Goal: Transaction & Acquisition: Subscribe to service/newsletter

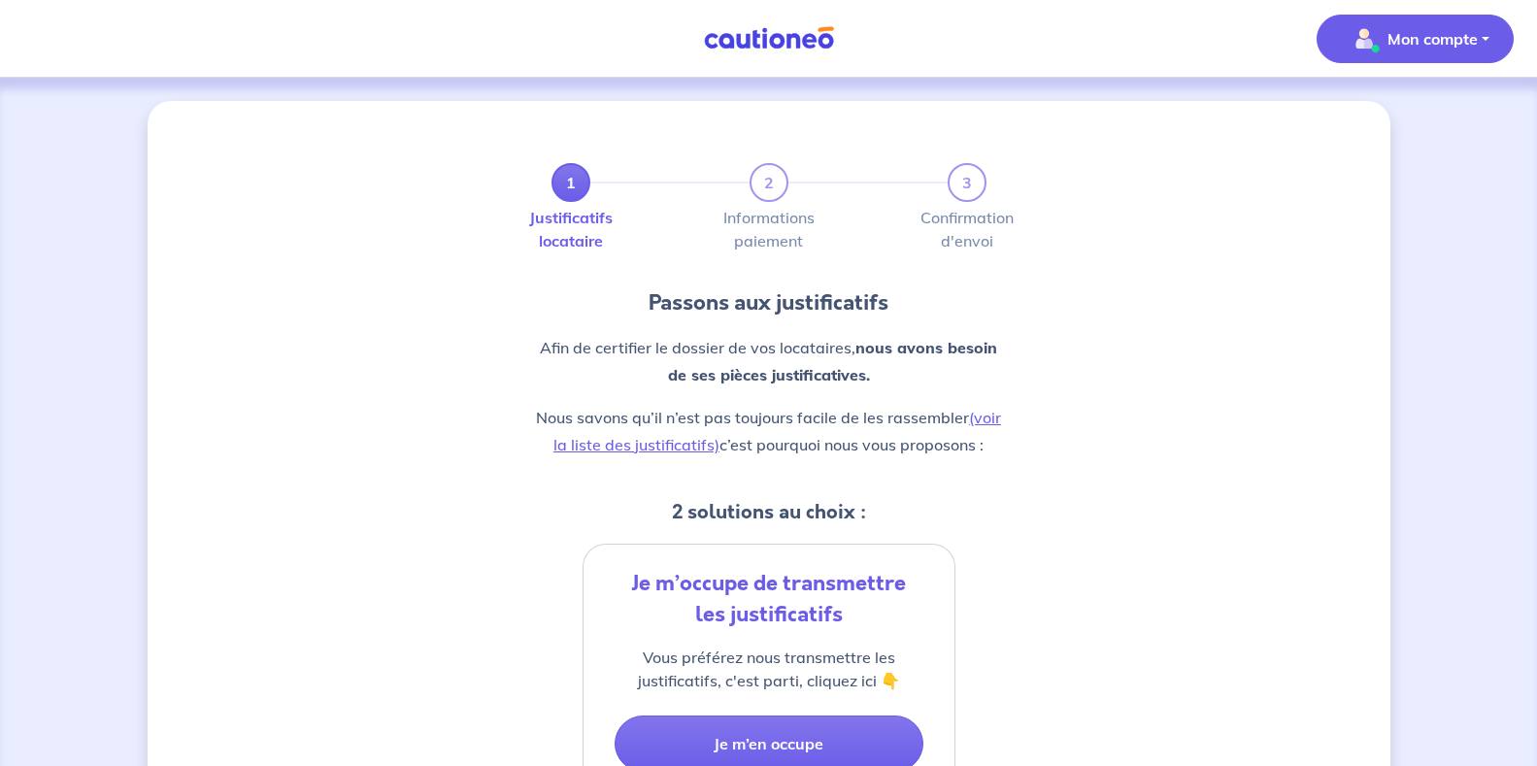
click at [1447, 46] on p "Mon compte" at bounding box center [1433, 38] width 90 height 23
click at [1382, 117] on link "Mes informations" at bounding box center [1396, 120] width 156 height 31
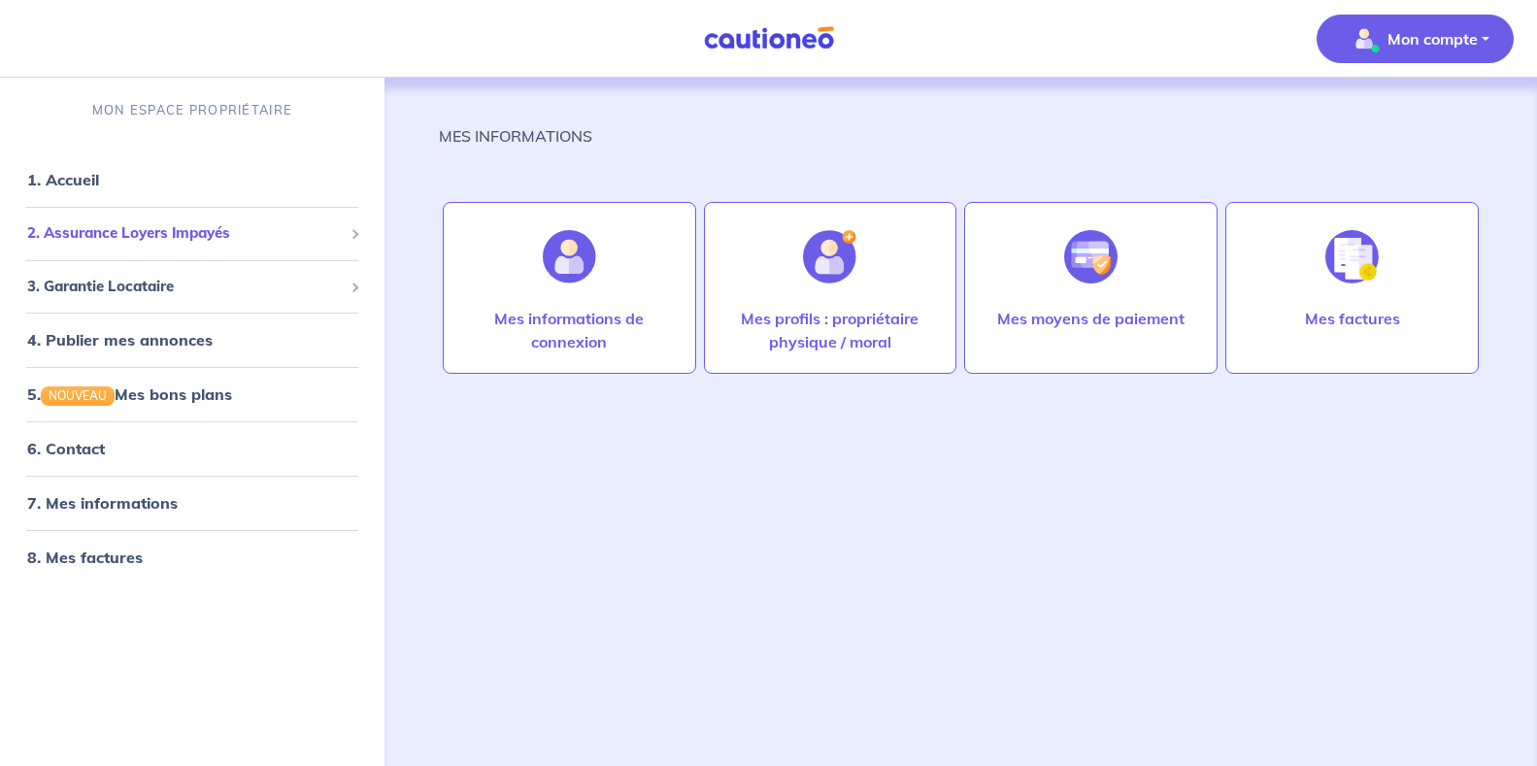
click at [210, 238] on span "2. Assurance Loyers Impayés" at bounding box center [185, 233] width 316 height 22
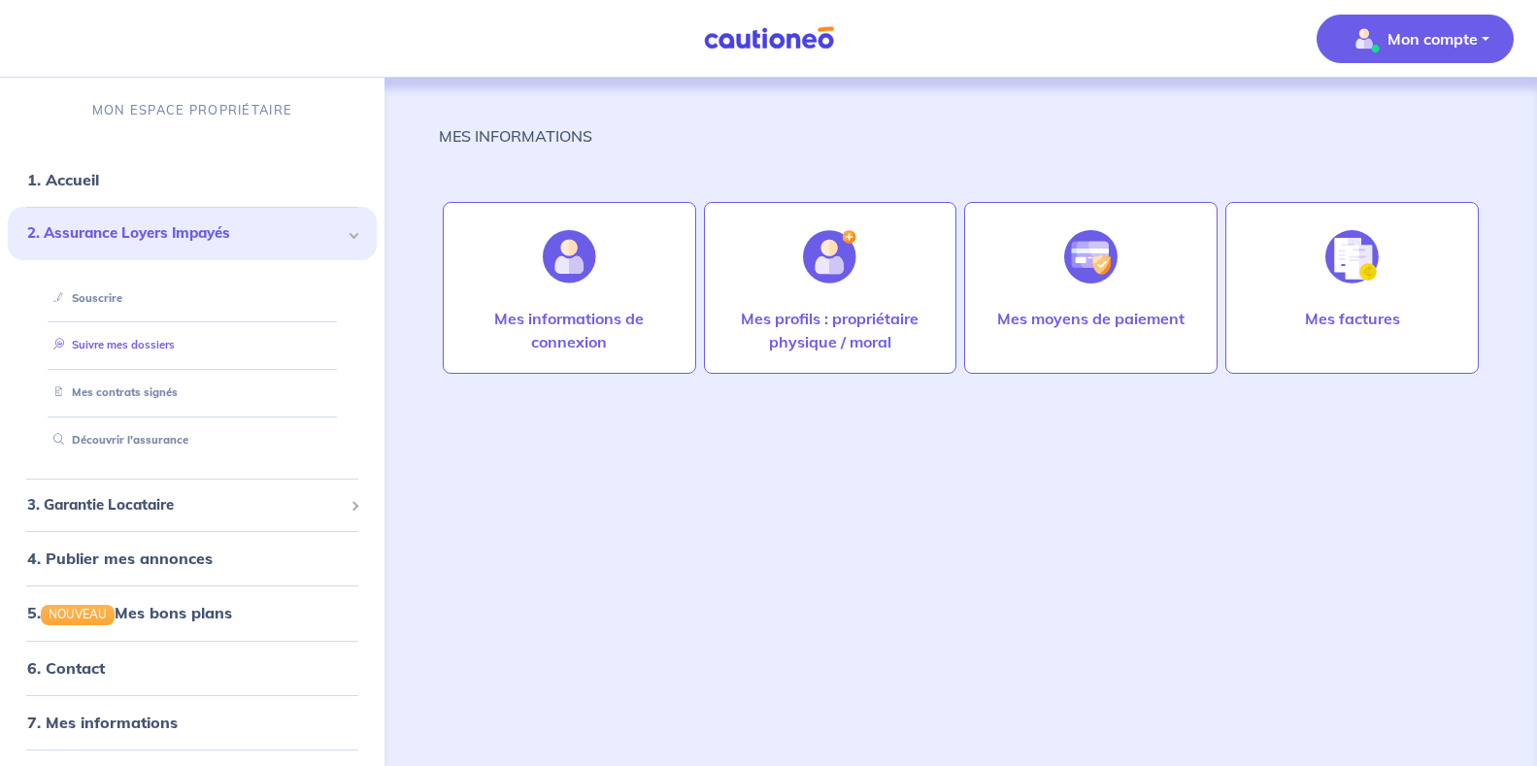
click at [130, 349] on link "Suivre mes dossiers" at bounding box center [110, 345] width 129 height 14
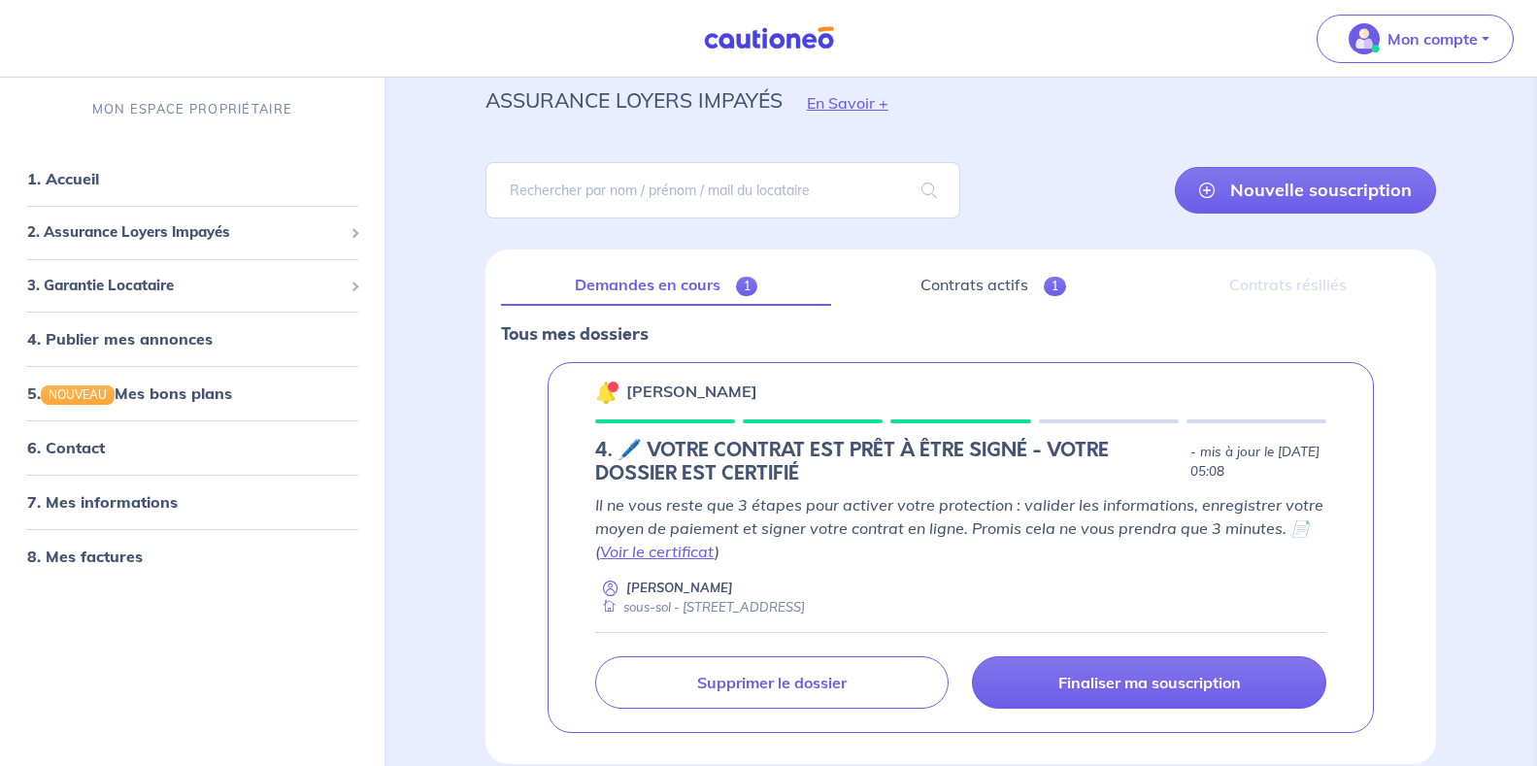
scroll to position [156, 0]
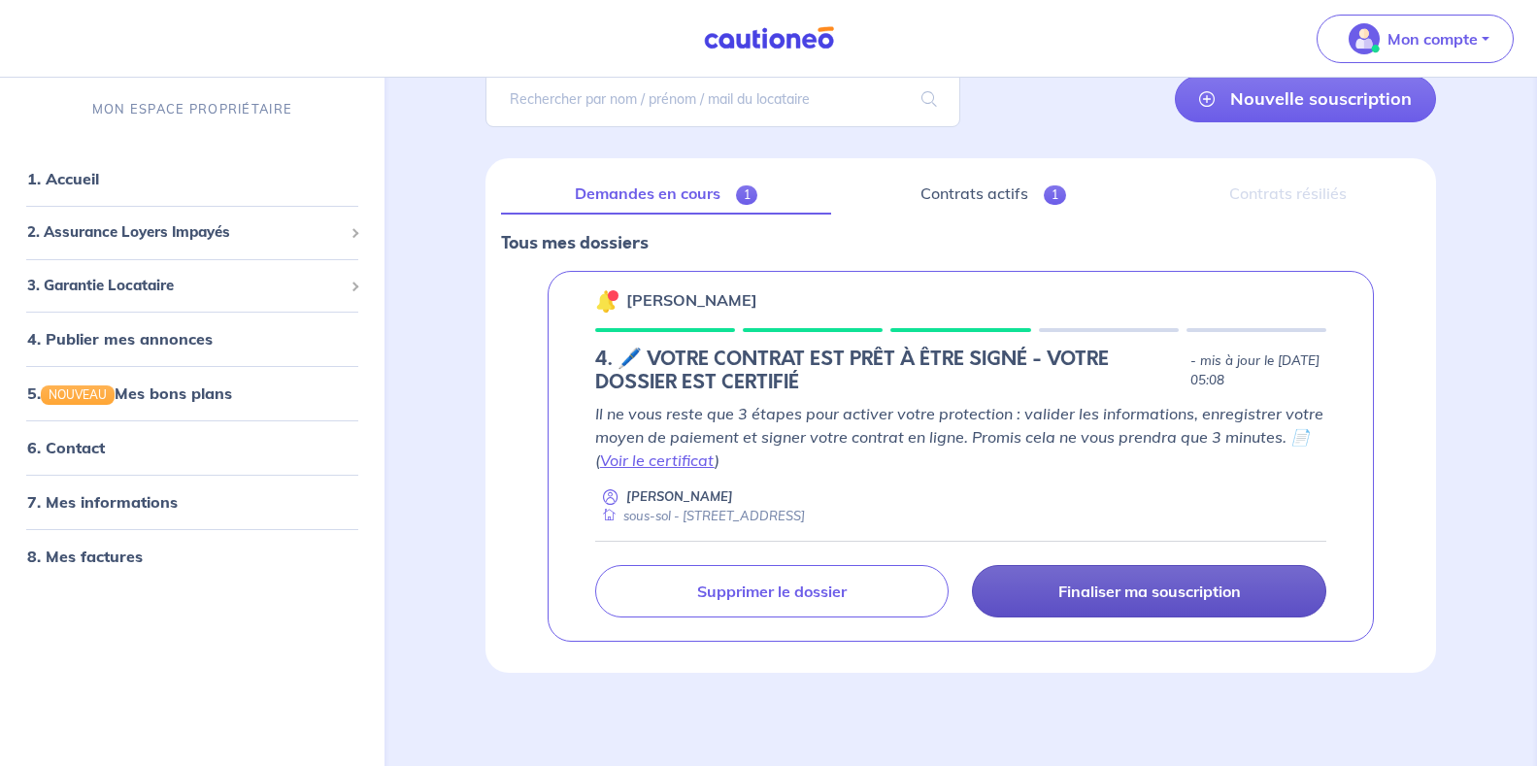
click at [1167, 591] on p "Finaliser ma souscription" at bounding box center [1150, 591] width 183 height 19
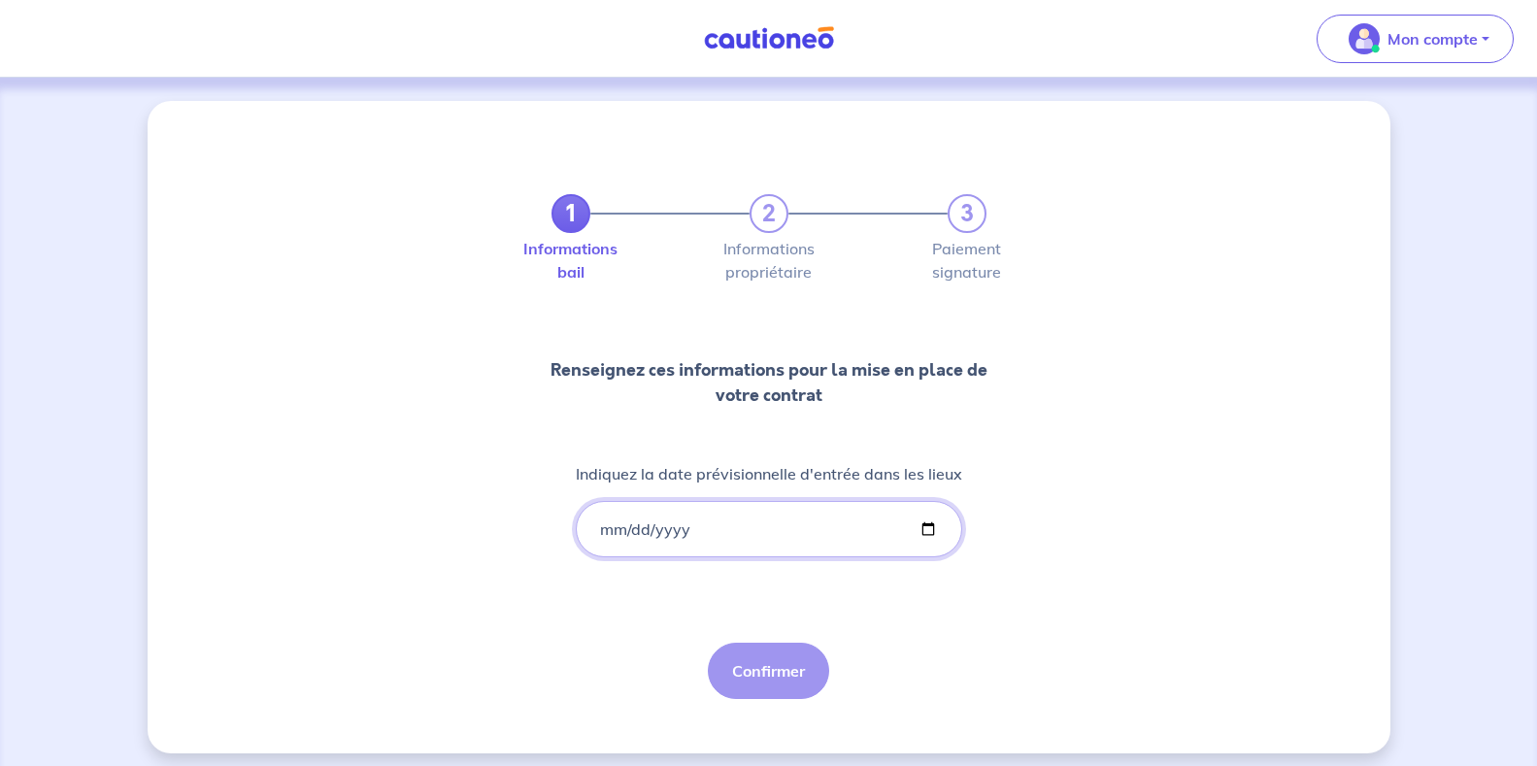
click at [731, 530] on input "Indiquez la date prévisionnelle d'entrée dans les lieux" at bounding box center [769, 529] width 386 height 56
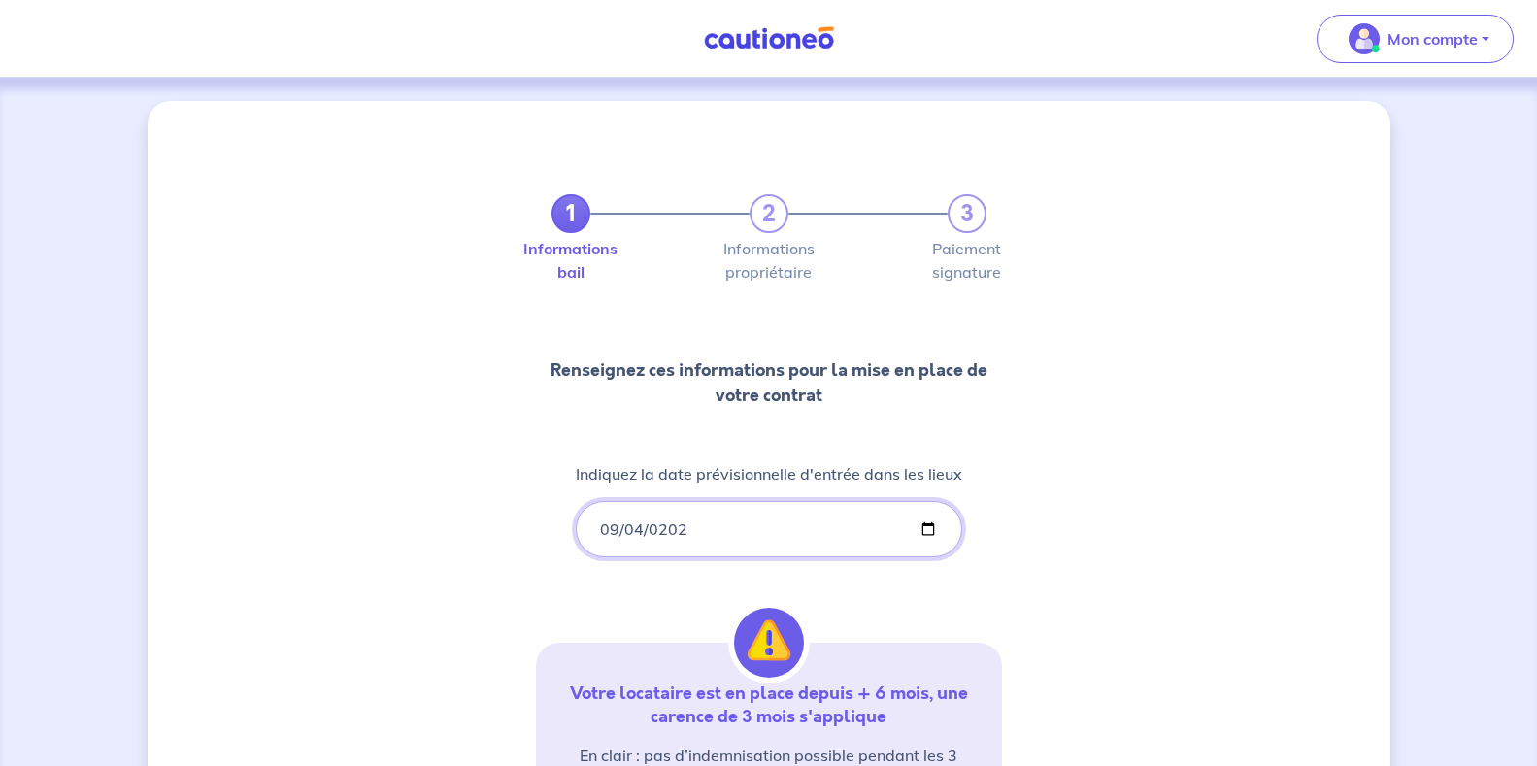
type input "[DATE]"
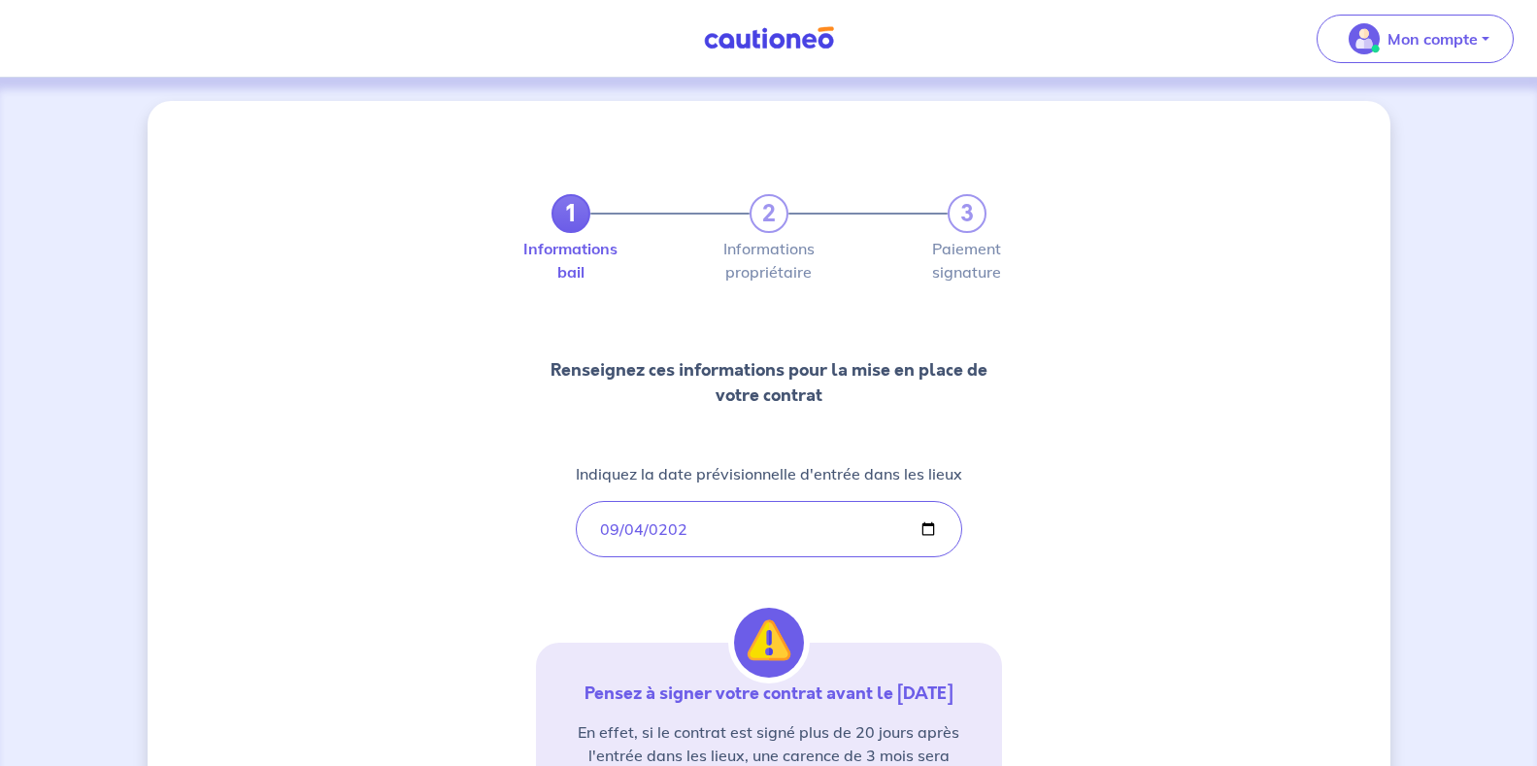
click at [991, 609] on div "1 2 3 Informations bail Informations propriétaire Paiement signature Renseignez…" at bounding box center [769, 567] width 466 height 839
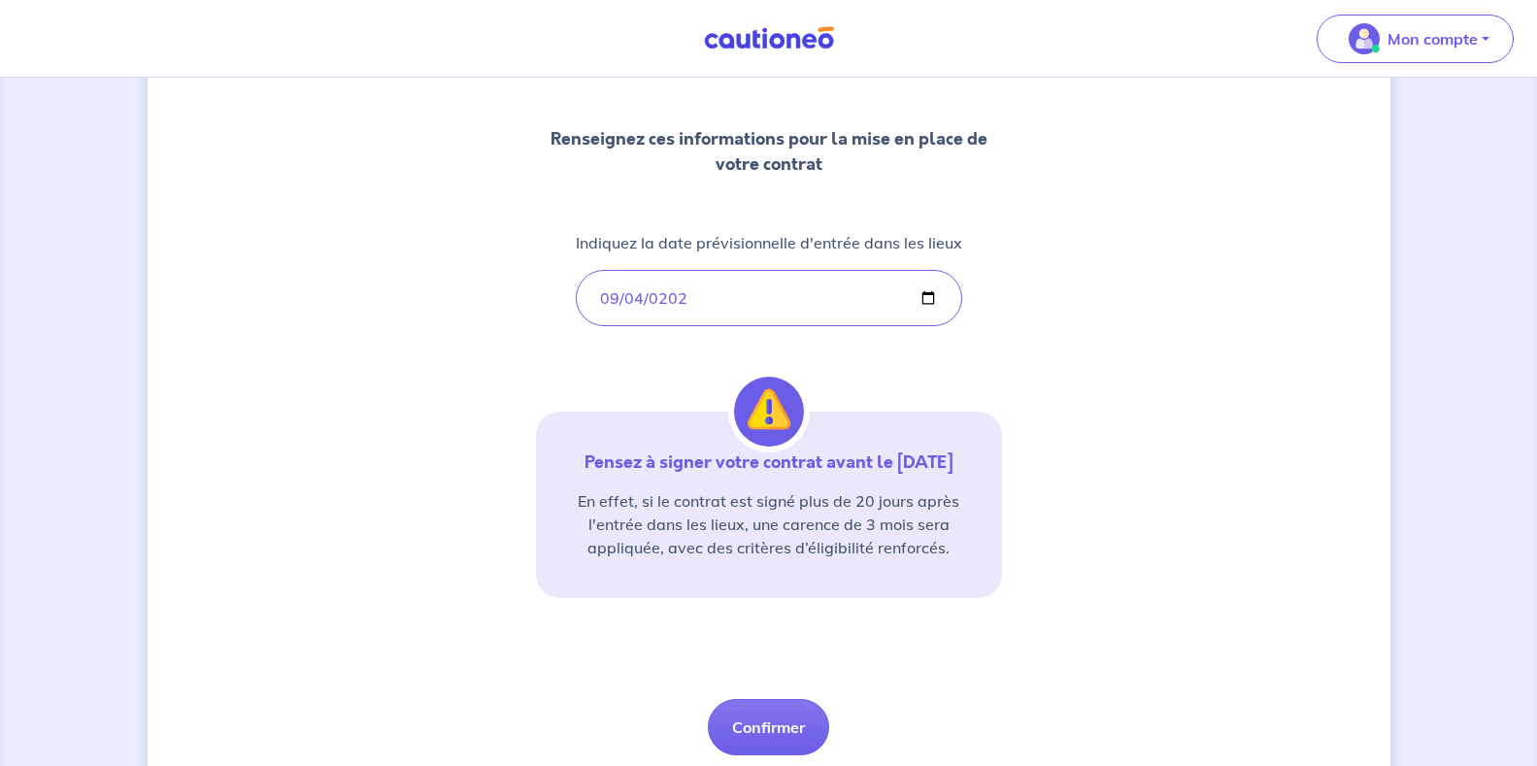
scroll to position [291, 0]
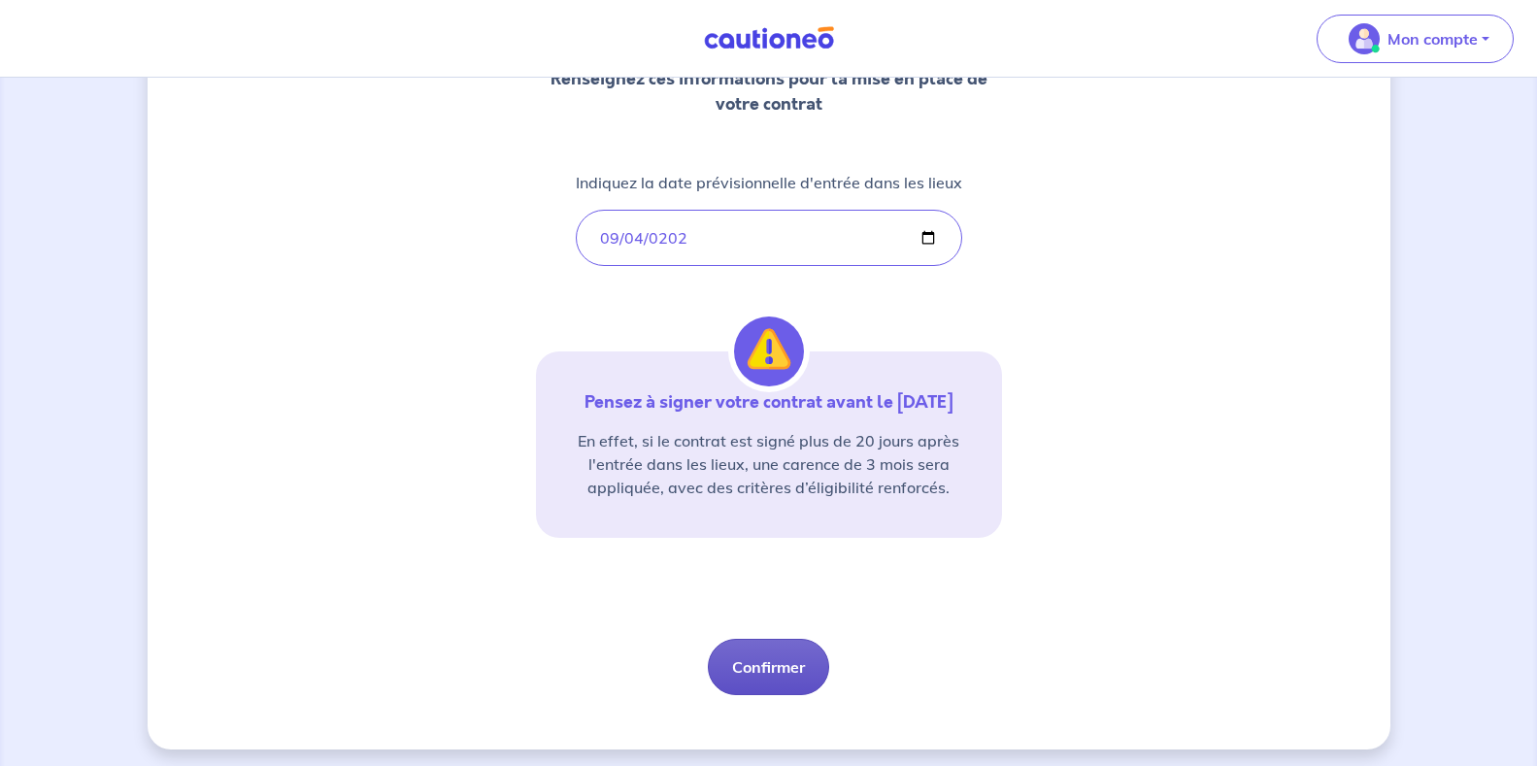
drag, startPoint x: 777, startPoint y: 703, endPoint x: 775, endPoint y: 693, distance: 9.9
click at [776, 695] on button "Confirmer" at bounding box center [768, 667] width 121 height 56
select select "FR"
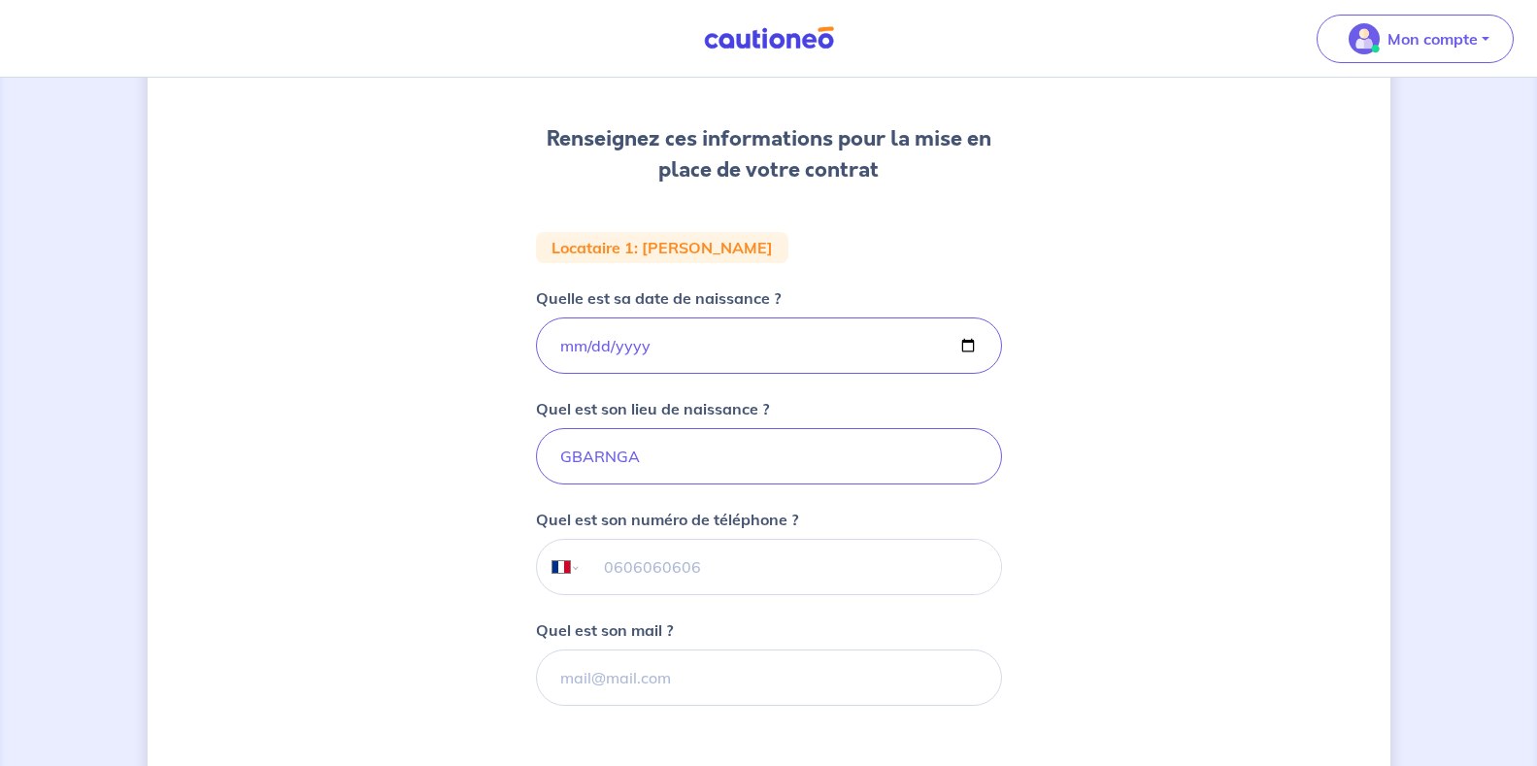
scroll to position [291, 0]
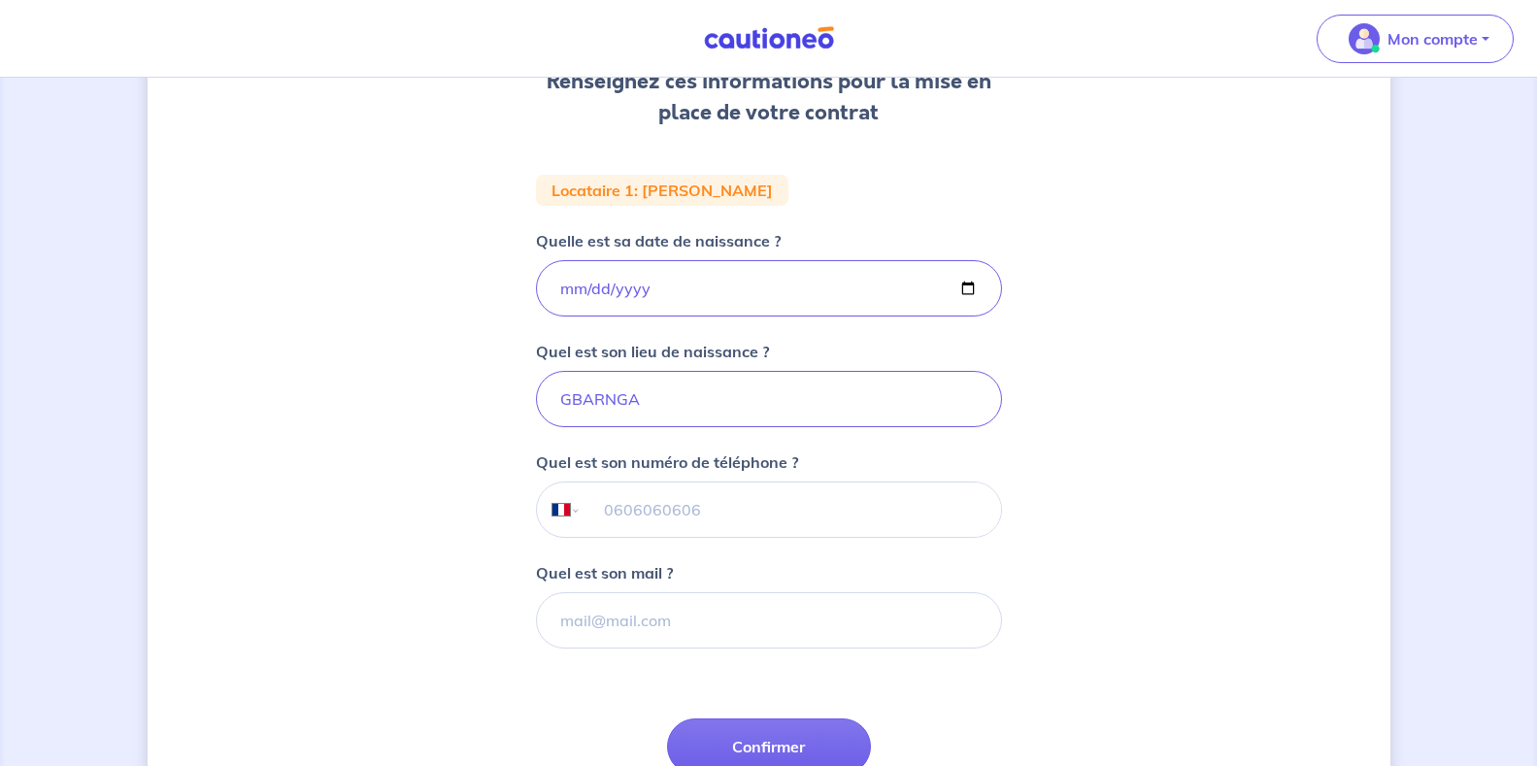
click at [723, 507] on input "tel" at bounding box center [791, 510] width 420 height 54
click at [733, 506] on input "tel" at bounding box center [791, 510] width 420 height 54
drag, startPoint x: 737, startPoint y: 506, endPoint x: 654, endPoint y: 512, distance: 83.7
click at [654, 512] on input "tel" at bounding box center [791, 510] width 420 height 54
type input "06 09 14 09 47"
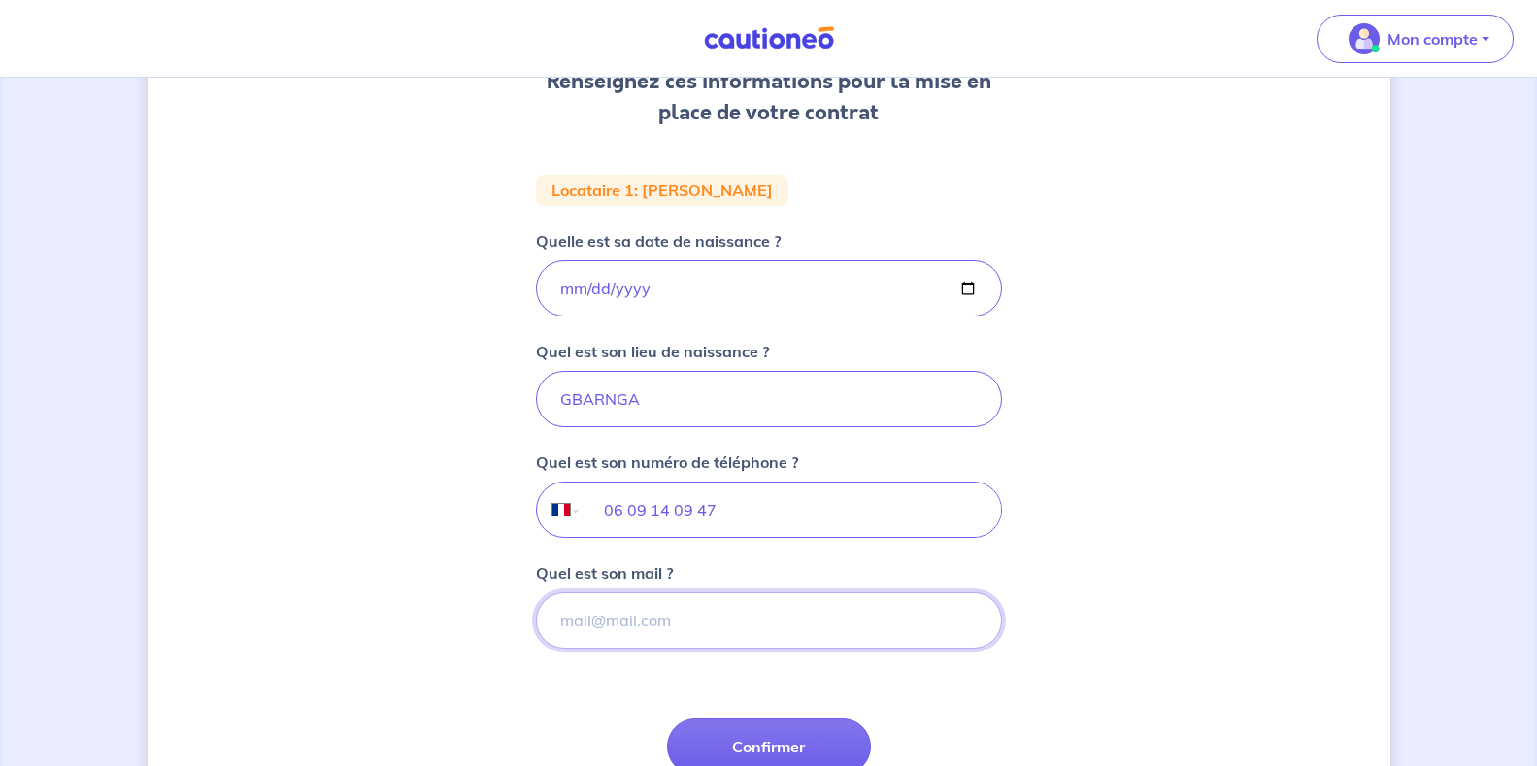
click at [640, 618] on input "Quel est son mail ?" at bounding box center [769, 620] width 466 height 56
paste input "[EMAIL_ADDRESS][DOMAIN_NAME]"
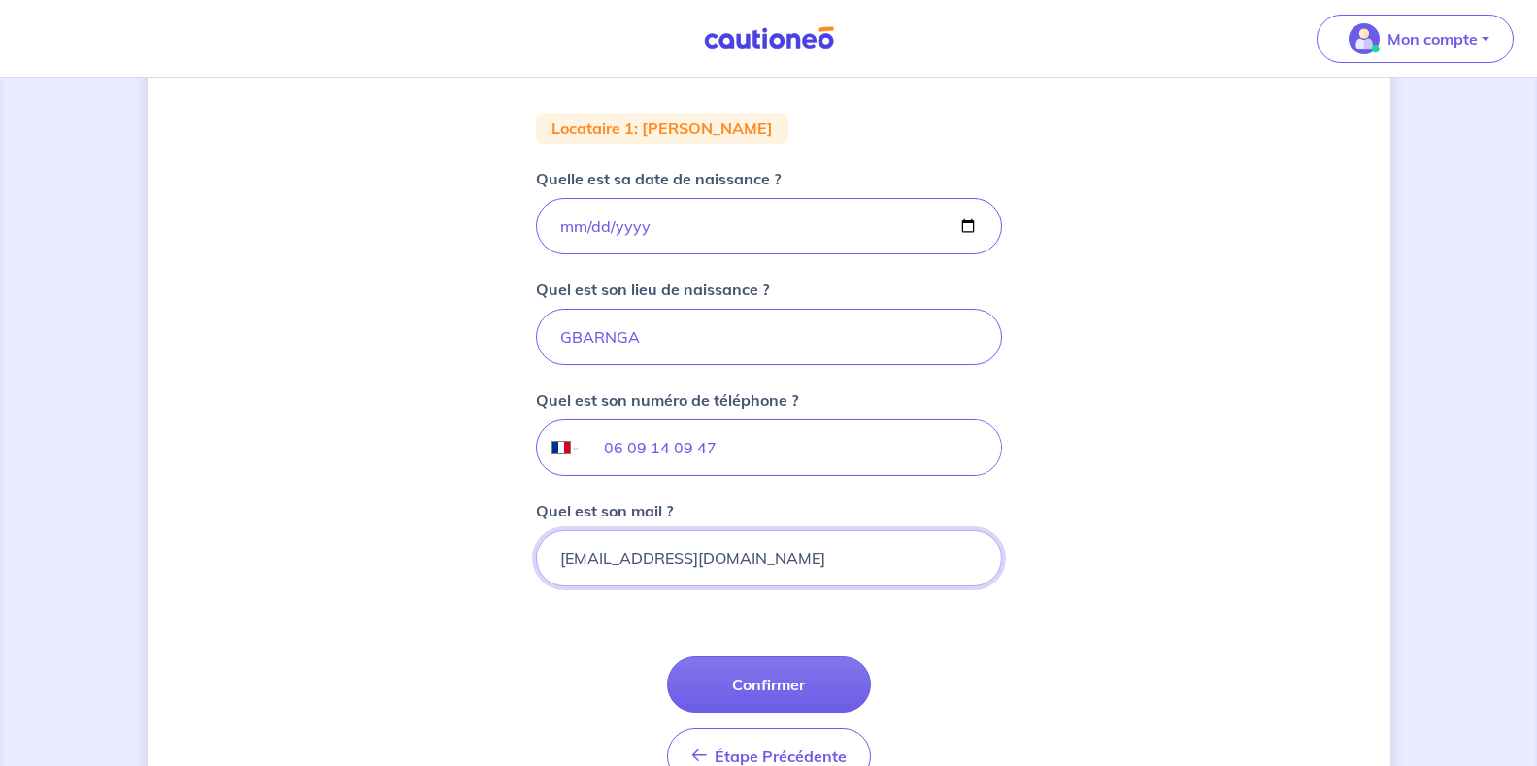
scroll to position [388, 0]
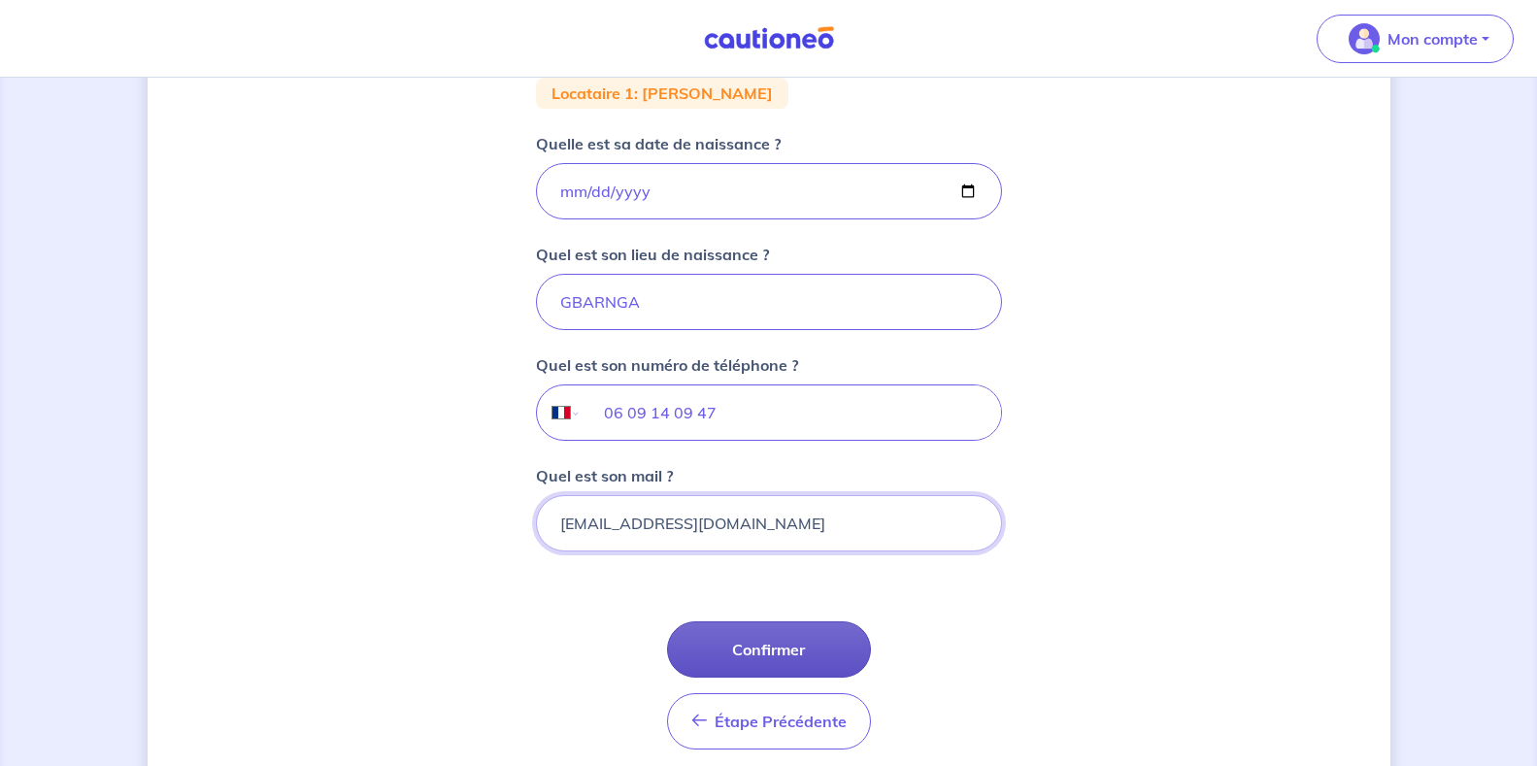
type input "[EMAIL_ADDRESS][DOMAIN_NAME]"
click at [729, 661] on button "Confirmer" at bounding box center [769, 650] width 204 height 56
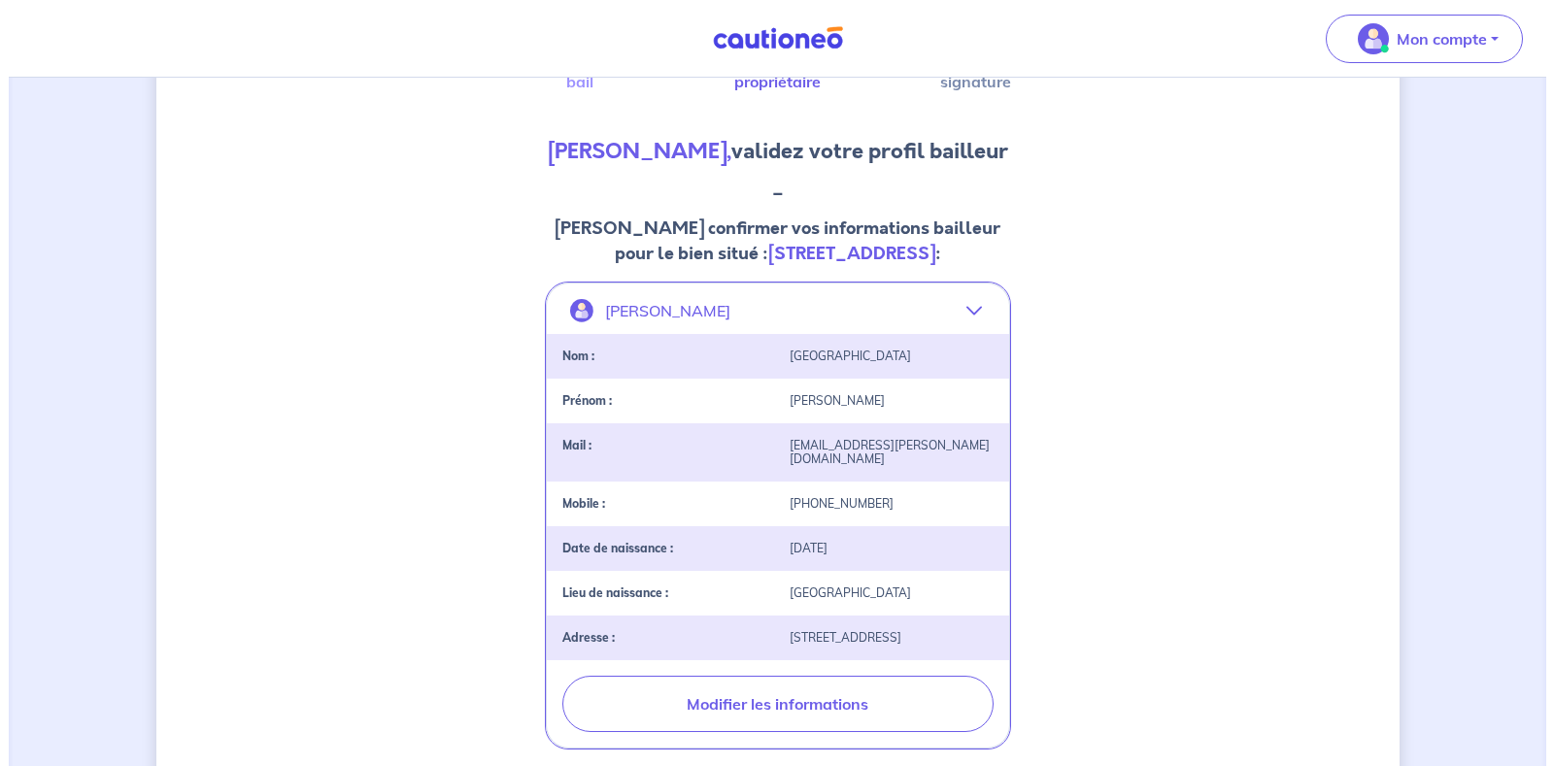
scroll to position [194, 0]
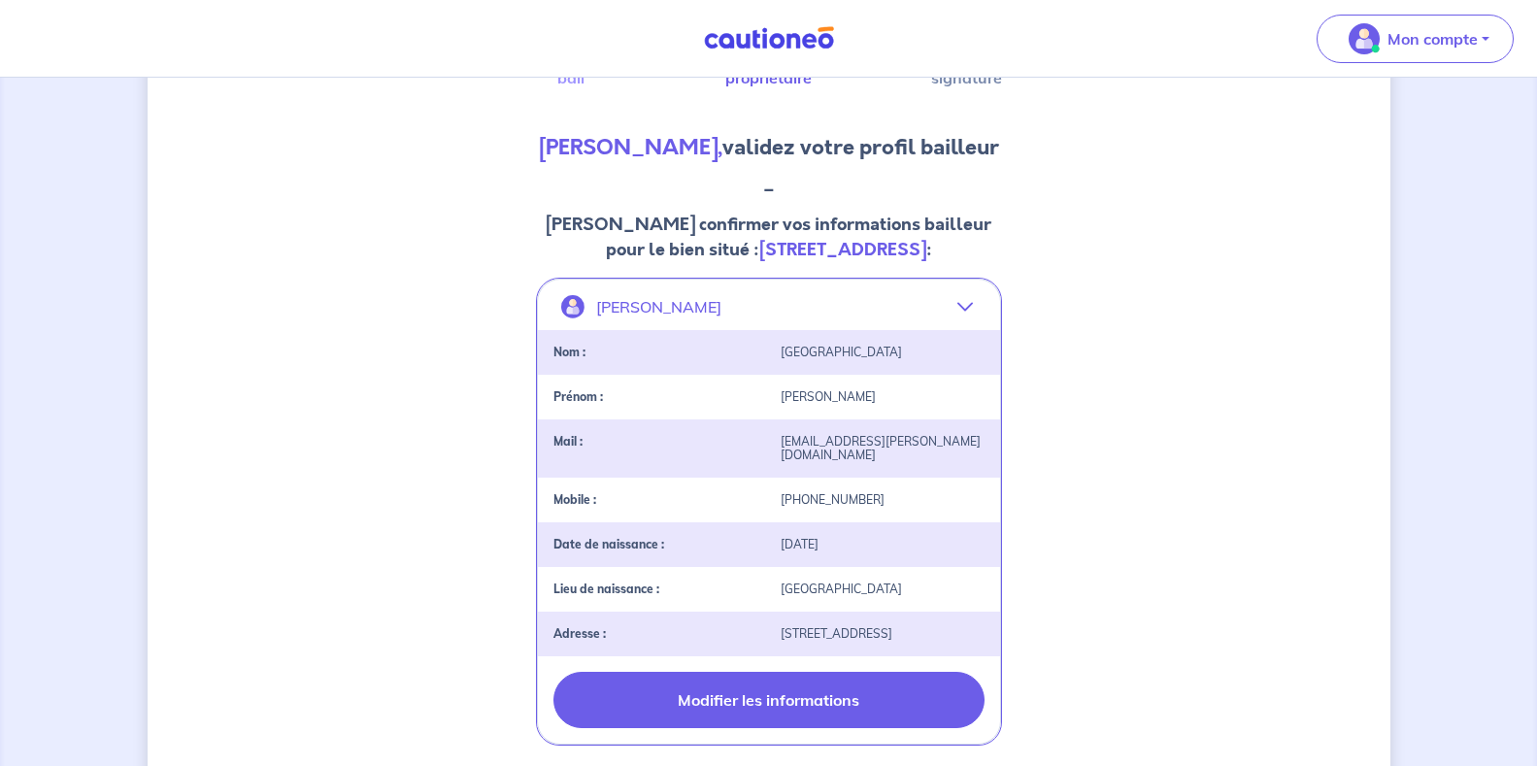
click at [817, 688] on button "Modifier les informations" at bounding box center [769, 700] width 431 height 56
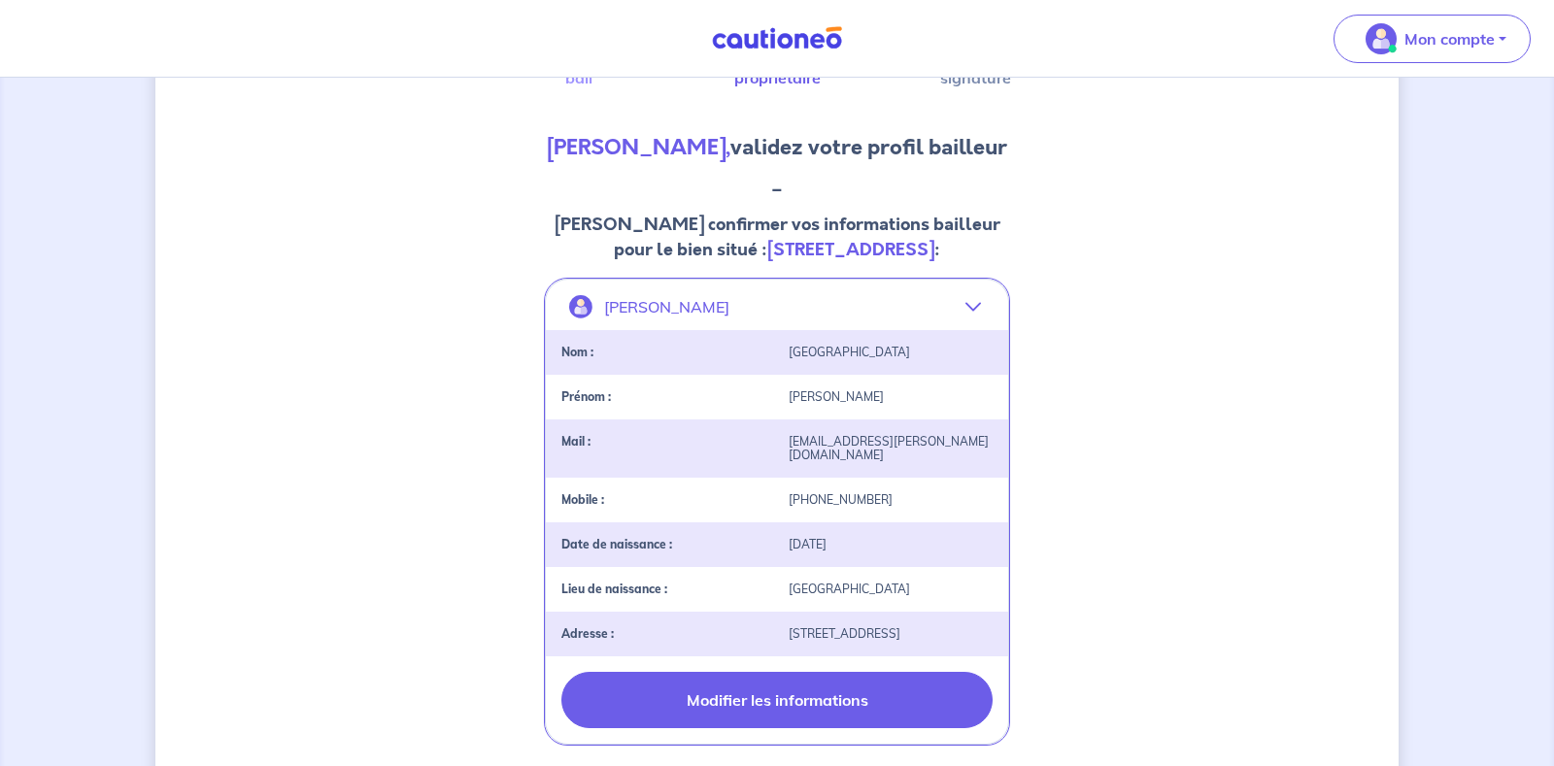
select select "FR"
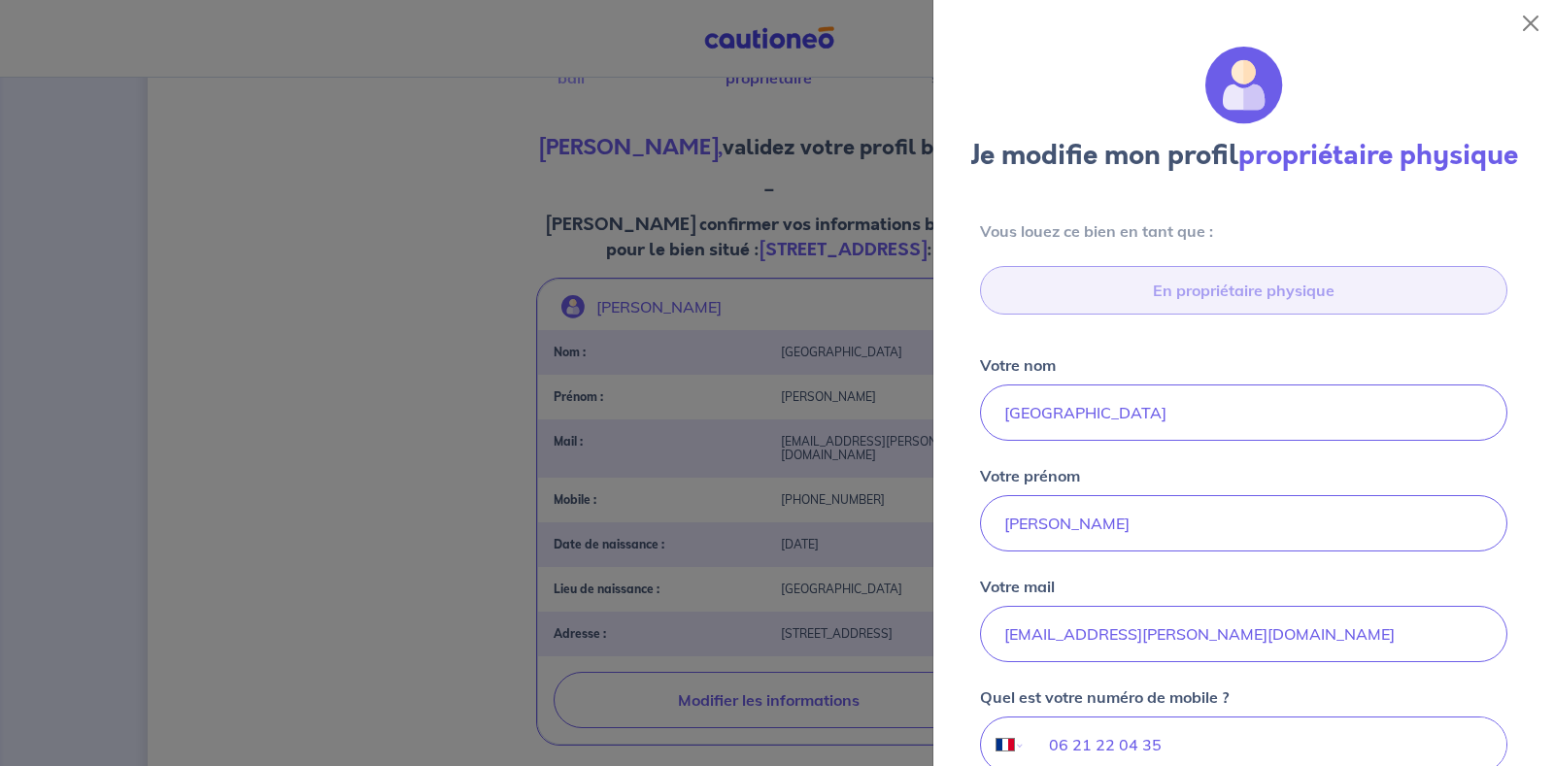
scroll to position [662, 0]
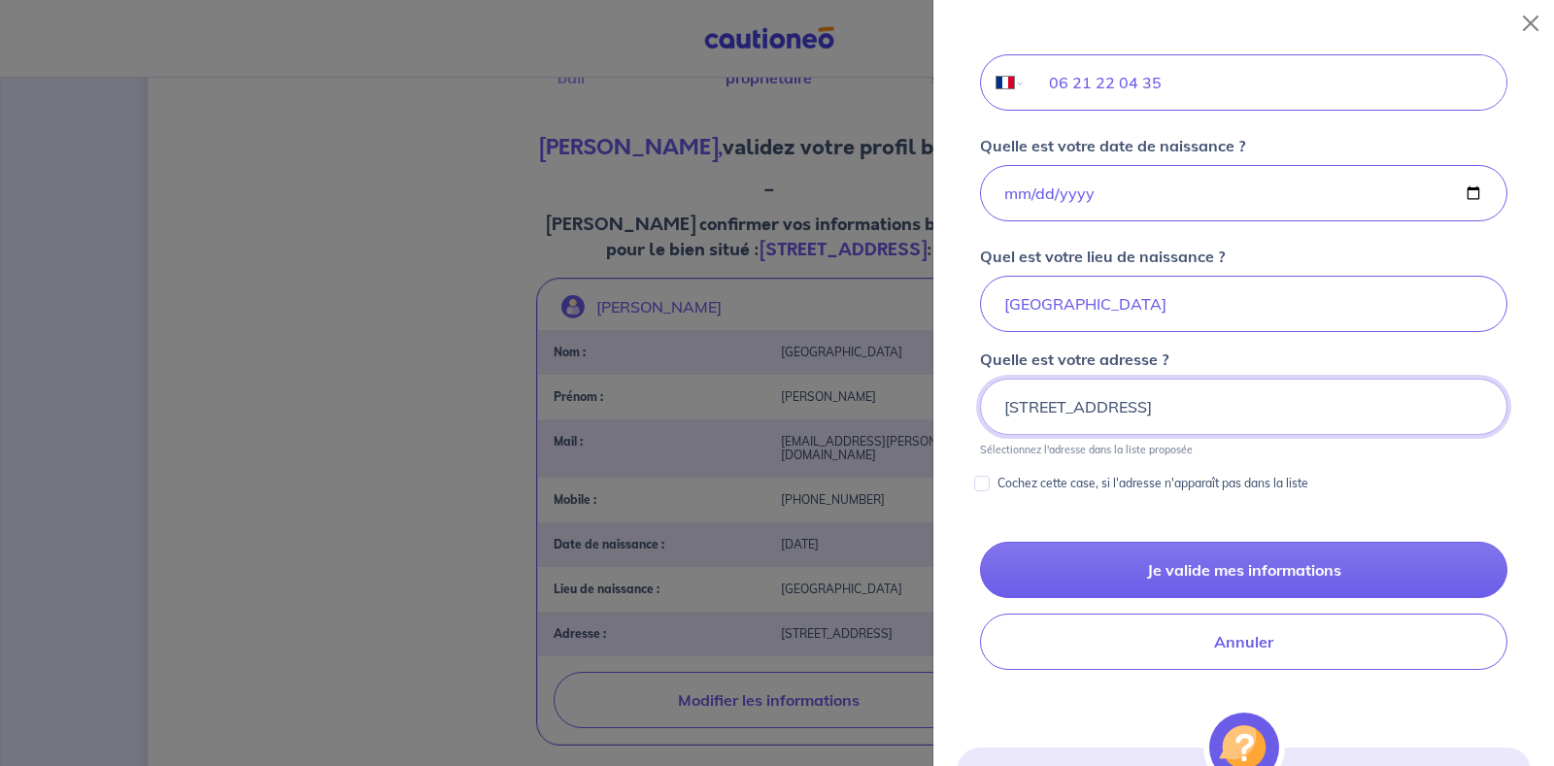
click at [1016, 386] on input "[STREET_ADDRESS]" at bounding box center [1243, 407] width 527 height 56
click at [1006, 401] on input "[STREET_ADDRESS]" at bounding box center [1243, 407] width 527 height 56
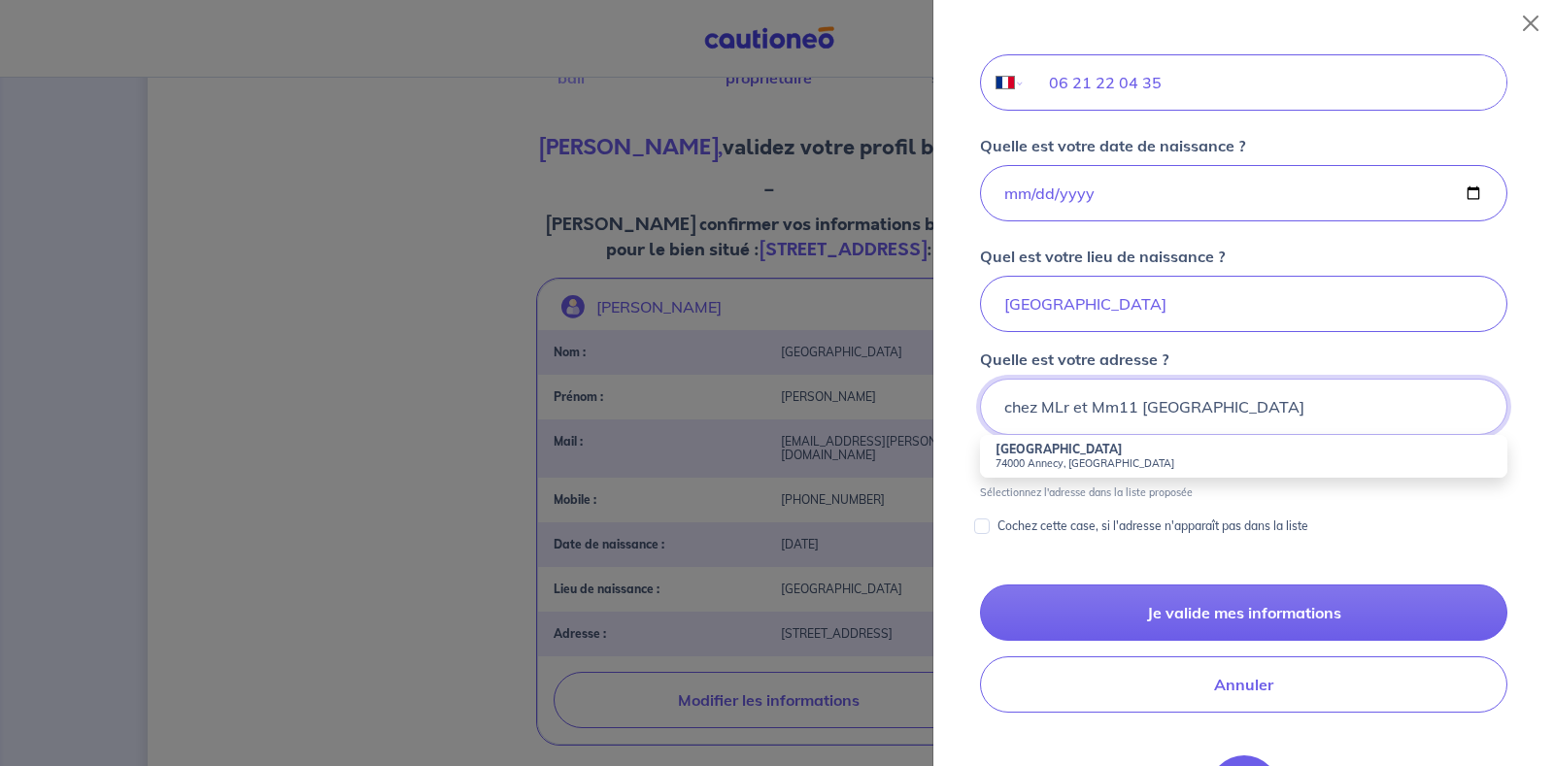
drag, startPoint x: 1059, startPoint y: 404, endPoint x: 1028, endPoint y: 501, distance: 102.0
click at [1059, 411] on input "chez MLr et Mm11 [GEOGRAPHIC_DATA]" at bounding box center [1243, 407] width 527 height 56
drag, startPoint x: 1112, startPoint y: 408, endPoint x: 1156, endPoint y: 474, distance: 79.2
click at [1113, 408] on input "chez Mr et Mm11 [STREET_ADDRESS]" at bounding box center [1243, 407] width 527 height 56
click at [1142, 408] on input "chez Mr et Mm M/arolliat [STREET_ADDRESS]" at bounding box center [1243, 407] width 527 height 56
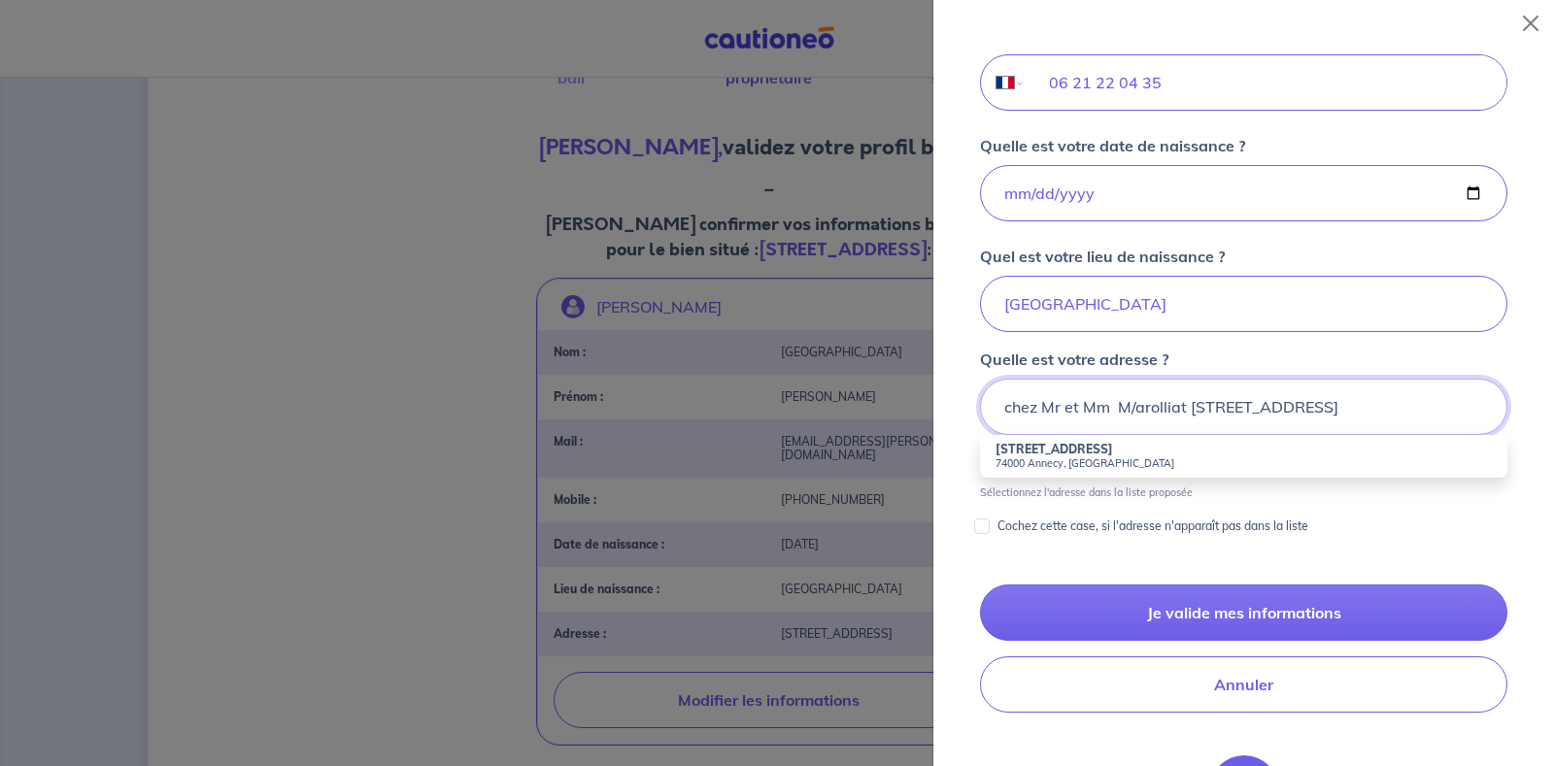
drag, startPoint x: 1136, startPoint y: 409, endPoint x: 1147, endPoint y: 427, distance: 21.3
click at [1137, 409] on input "chez Mr et Mm M/arolliat [STREET_ADDRESS]" at bounding box center [1243, 407] width 527 height 56
click at [1056, 454] on strong "[STREET_ADDRESS]" at bounding box center [1054, 449] width 118 height 15
type input "[STREET_ADDRESS]"
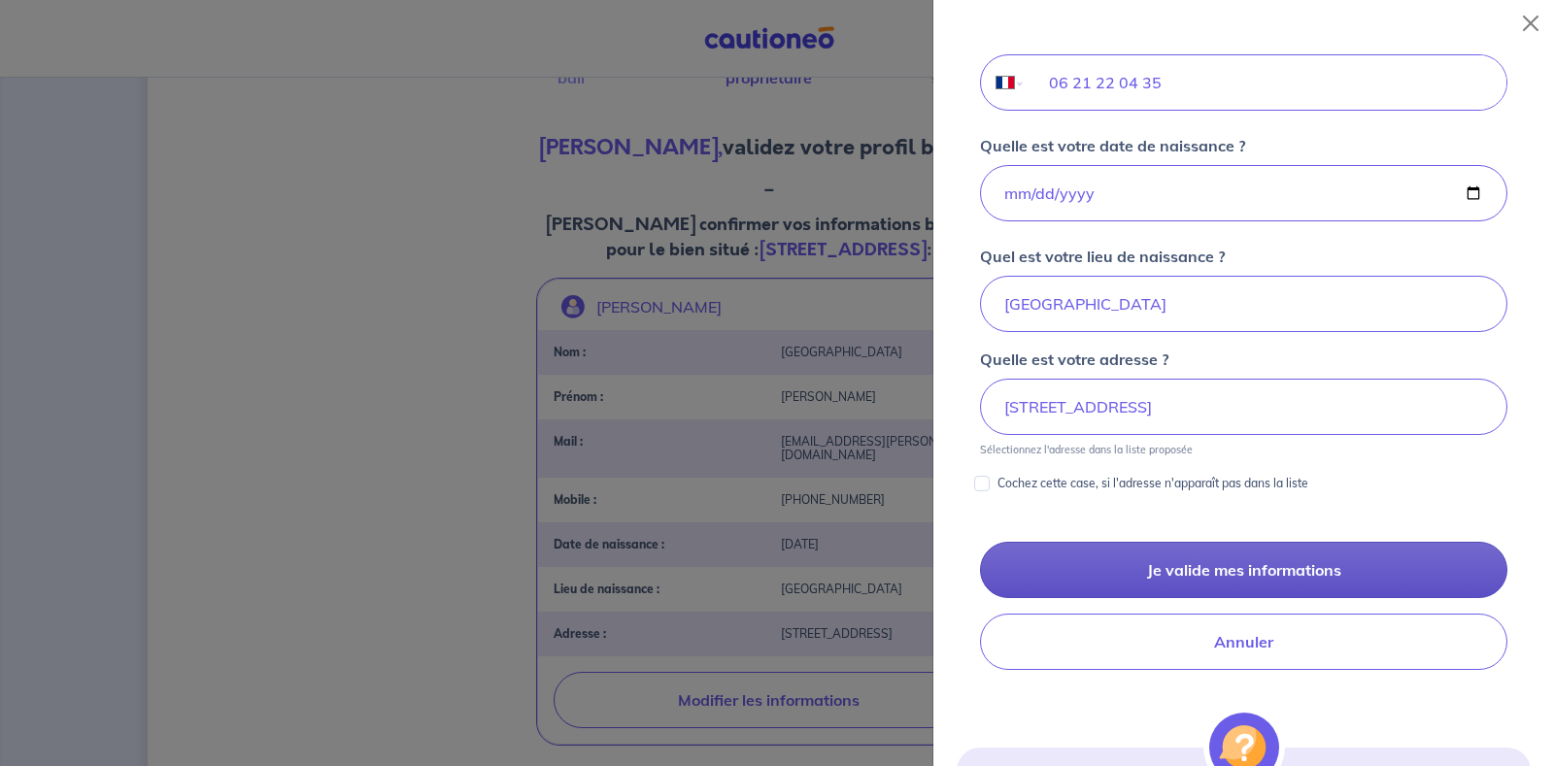
click at [1178, 566] on button "Je valide mes informations" at bounding box center [1243, 570] width 527 height 56
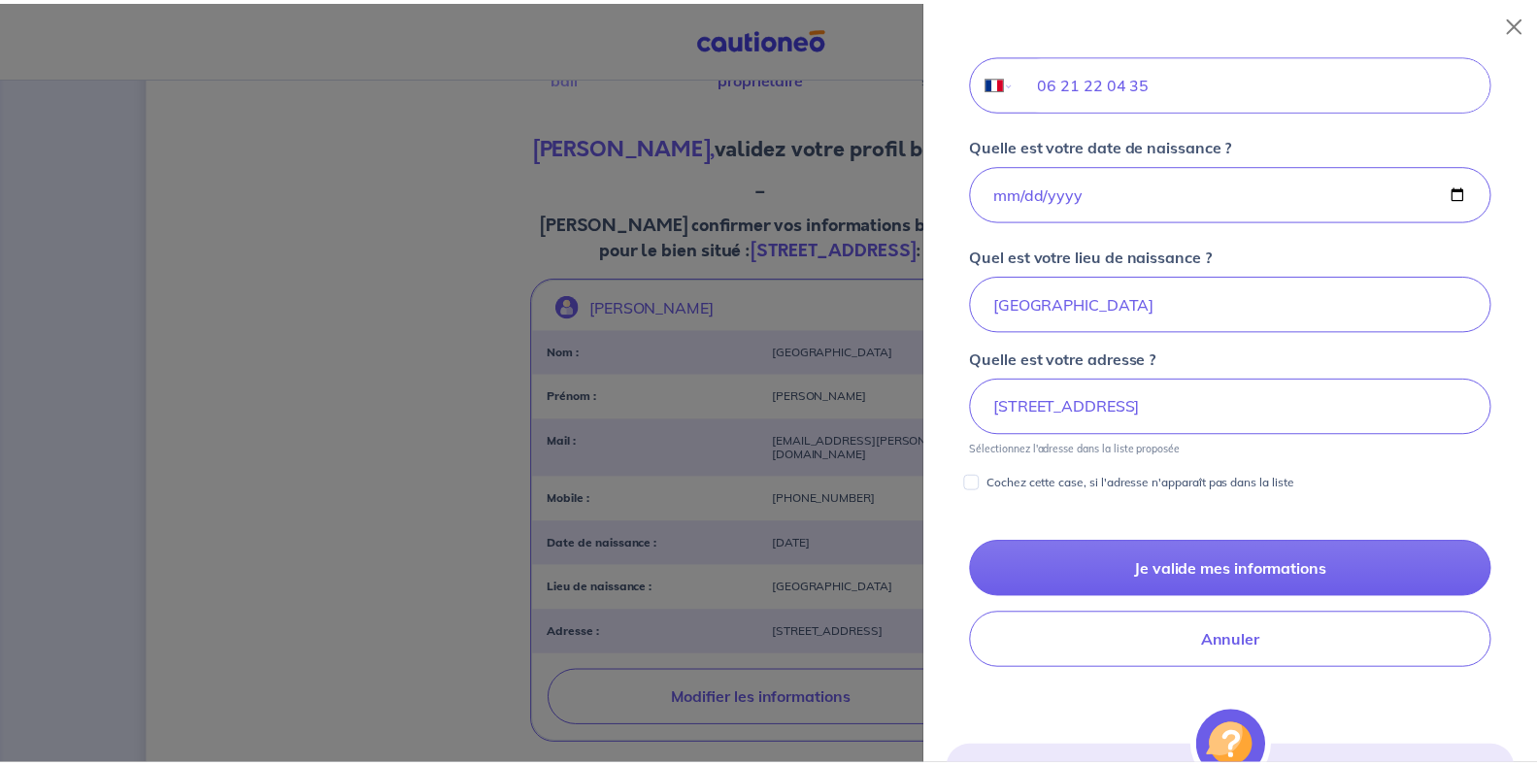
scroll to position [0, 0]
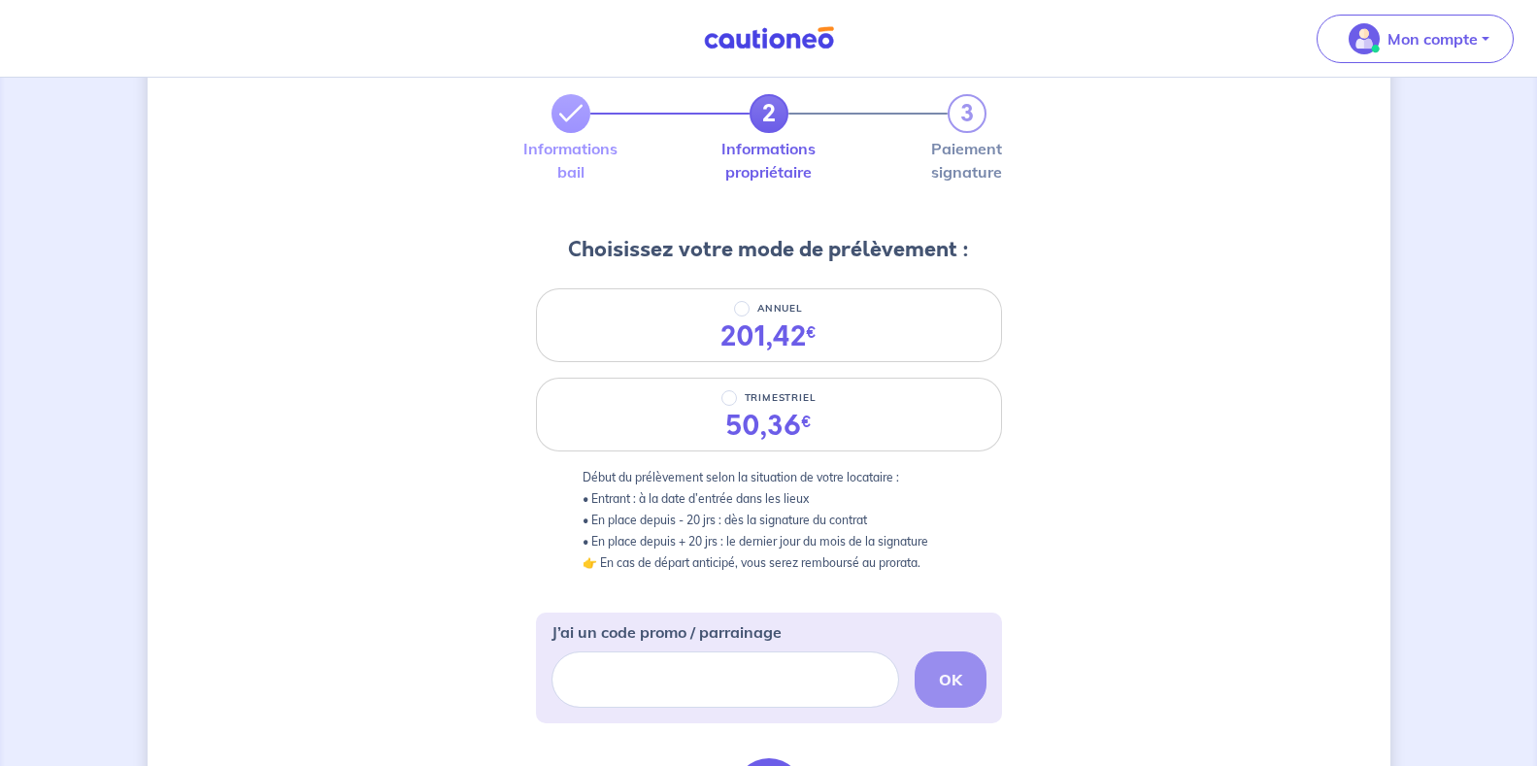
scroll to position [97, 0]
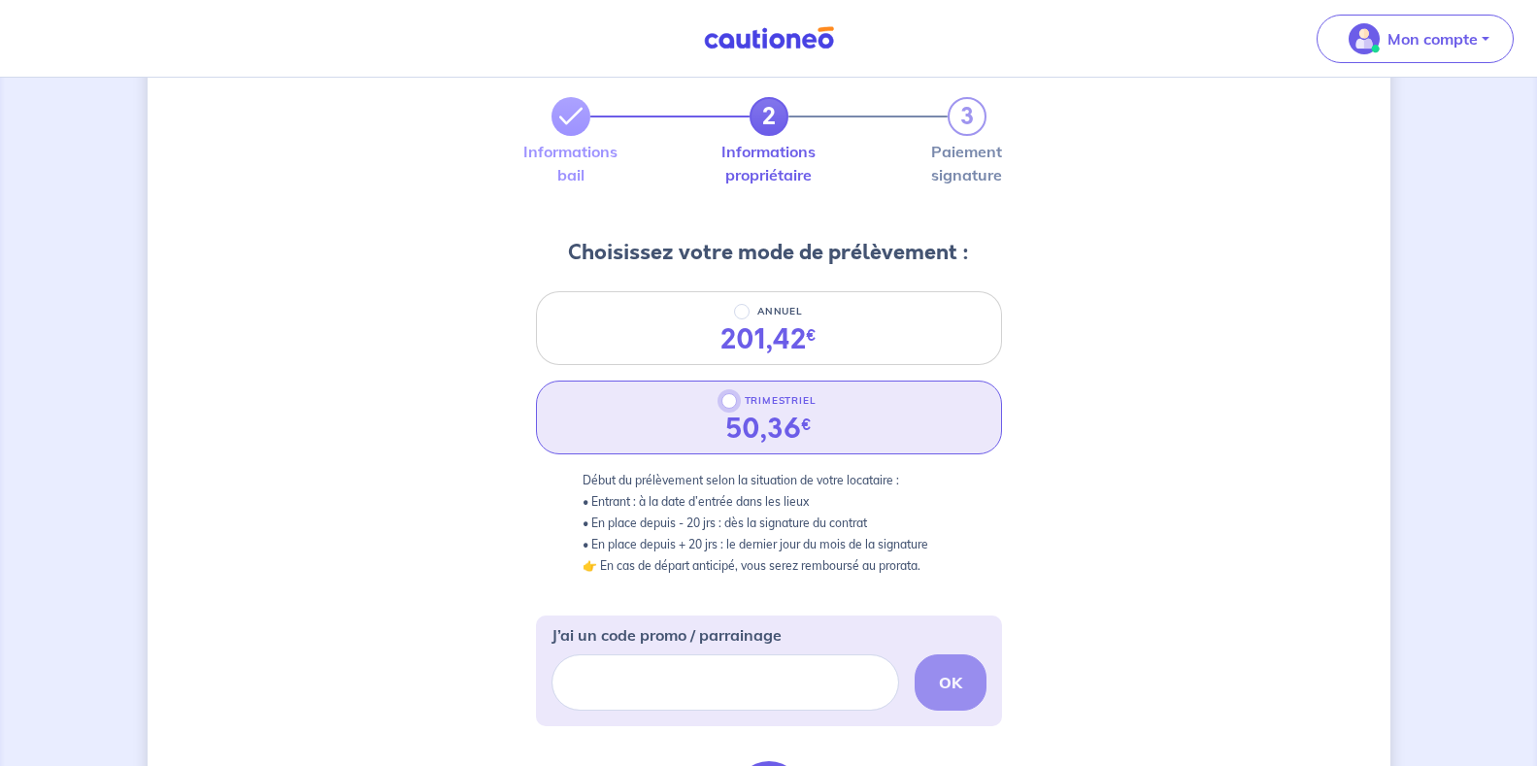
click at [730, 399] on input "TRIMESTRIEL" at bounding box center [730, 401] width 16 height 16
radio input "true"
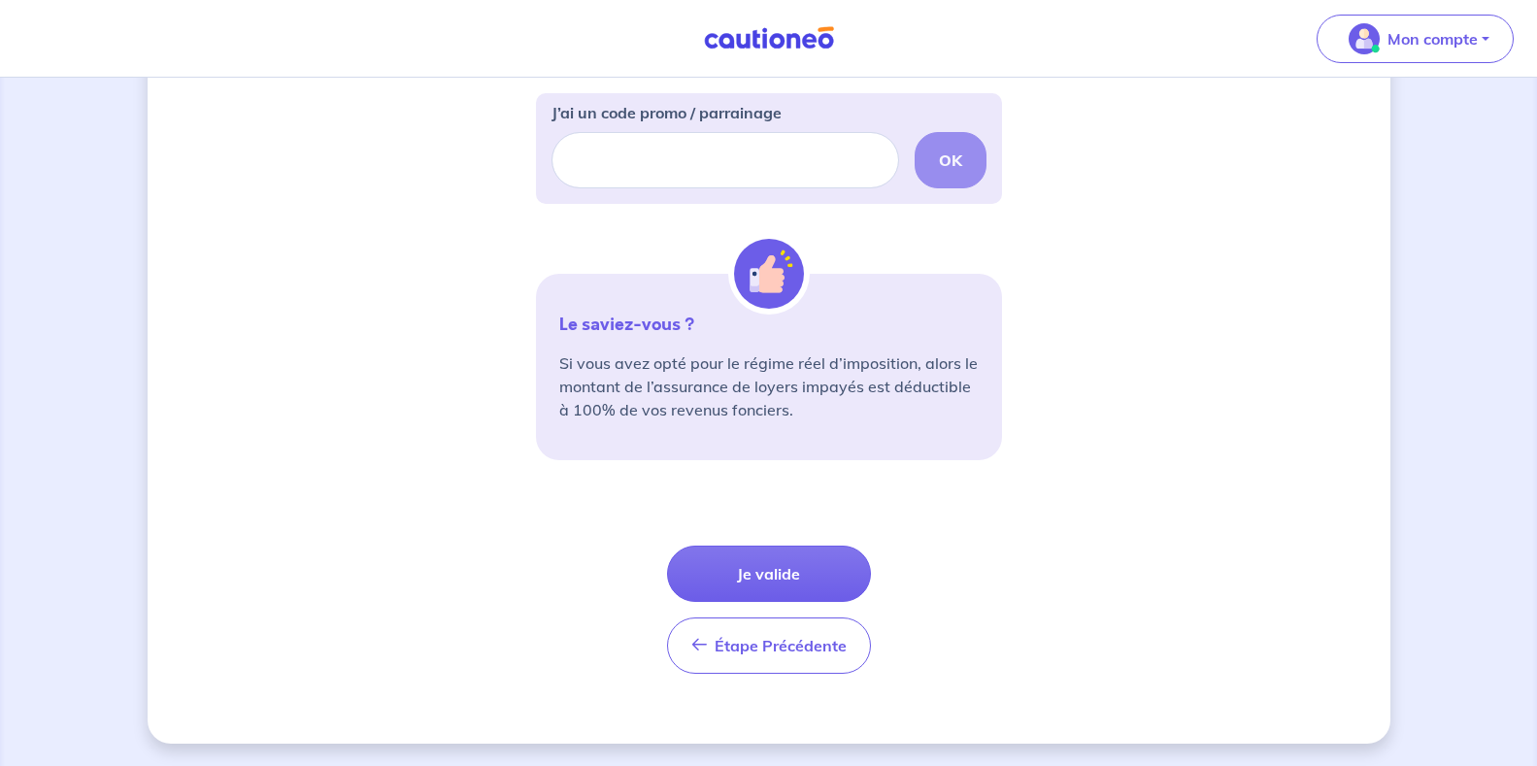
scroll to position [621, 0]
click at [788, 574] on button "Je valide" at bounding box center [769, 573] width 204 height 56
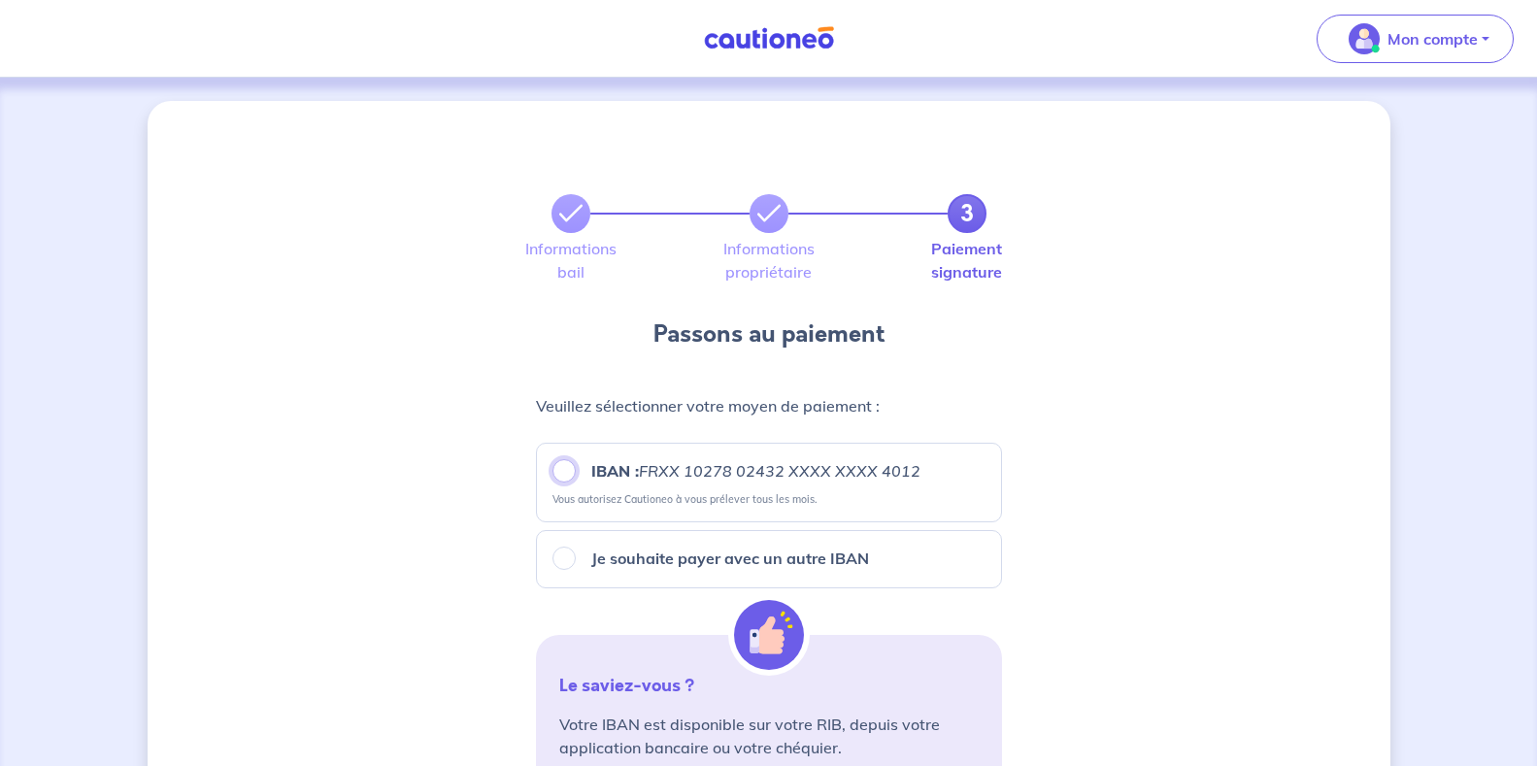
drag, startPoint x: 561, startPoint y: 473, endPoint x: 568, endPoint y: 490, distance: 18.8
click at [563, 478] on input "IBAN : FRXX [FINANCIAL_ID] XXXX XXXX 4012" at bounding box center [564, 470] width 23 height 23
radio input "true"
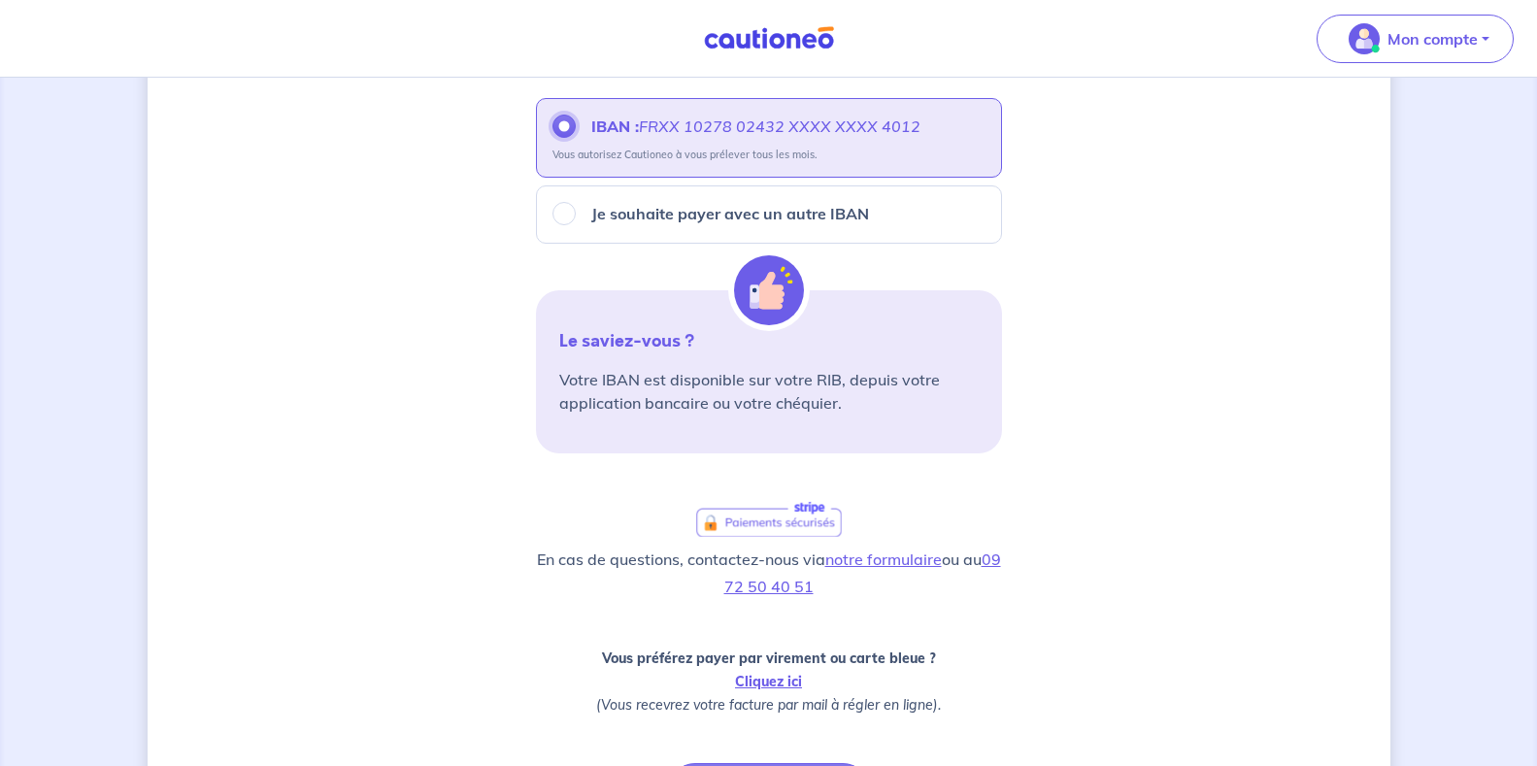
scroll to position [563, 0]
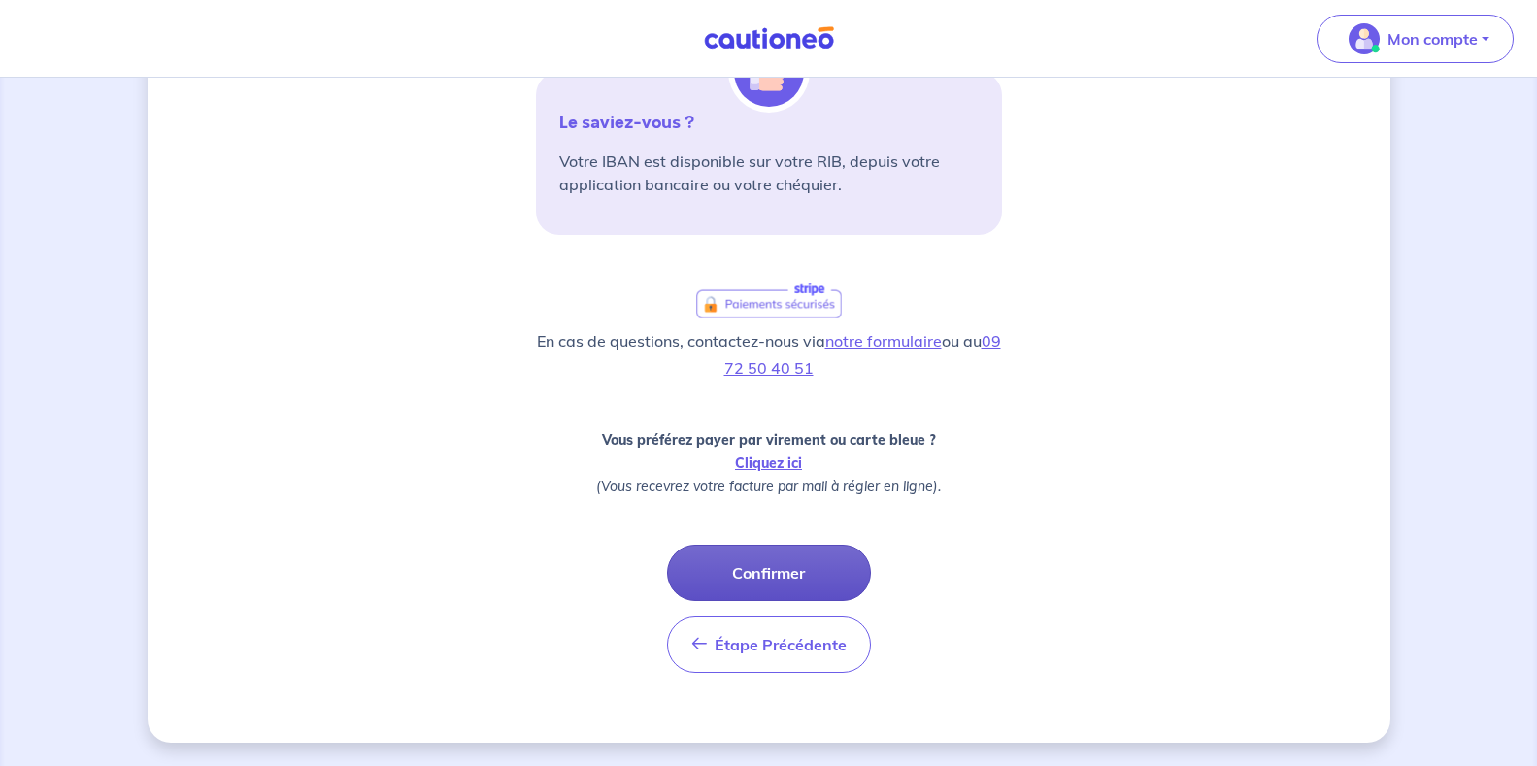
click at [782, 577] on button "Confirmer" at bounding box center [769, 573] width 204 height 56
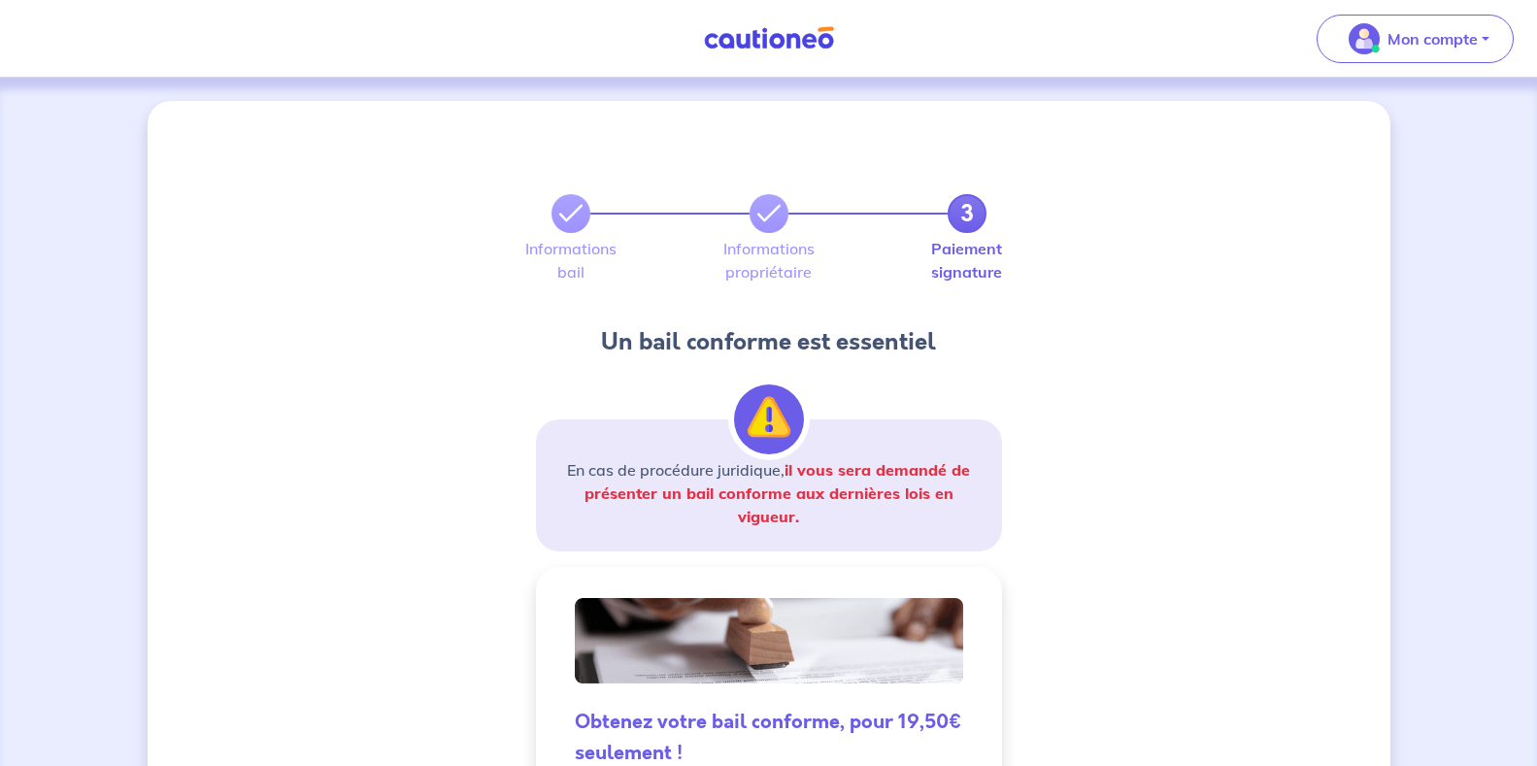
click at [770, 424] on img at bounding box center [769, 420] width 70 height 70
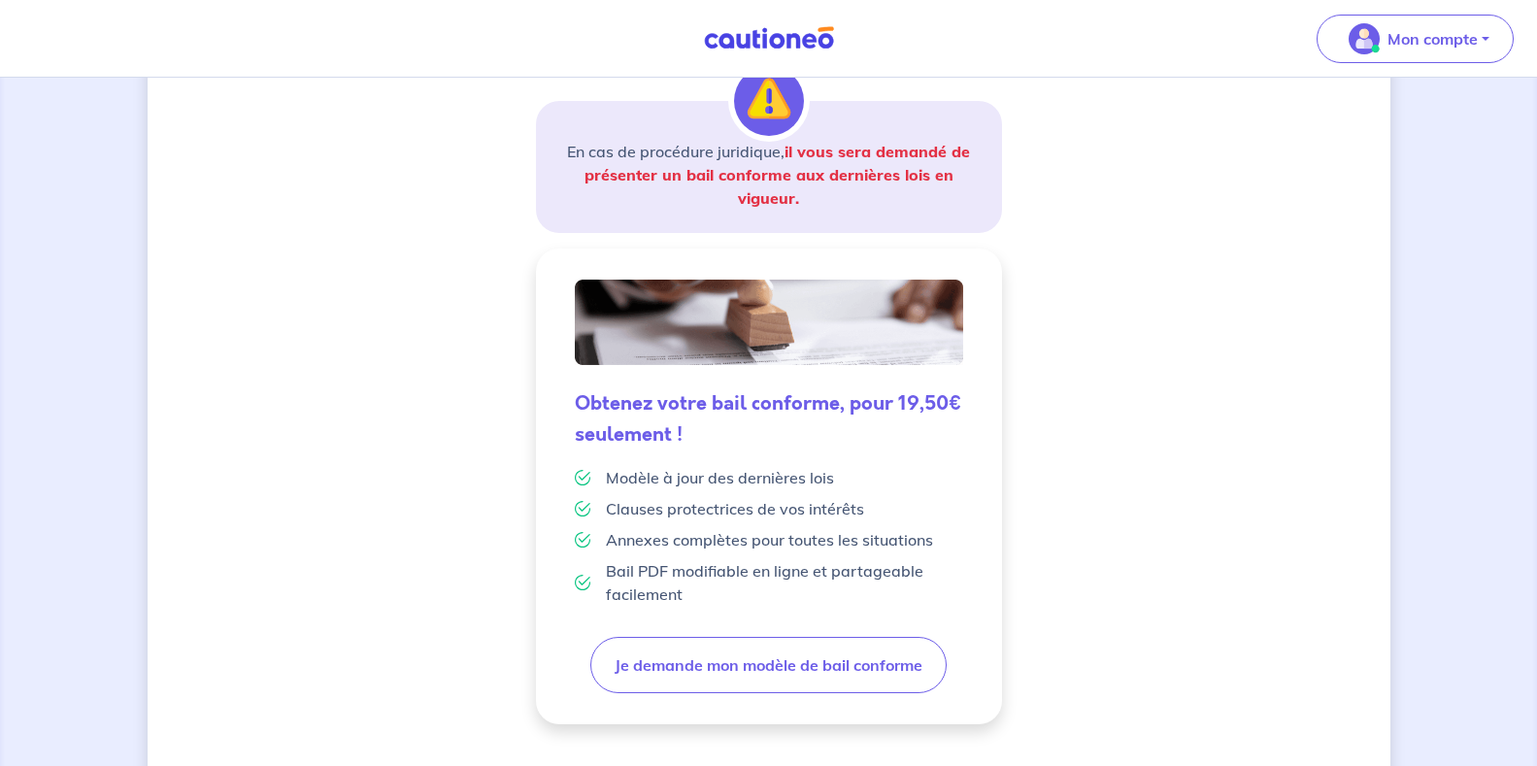
scroll to position [388, 0]
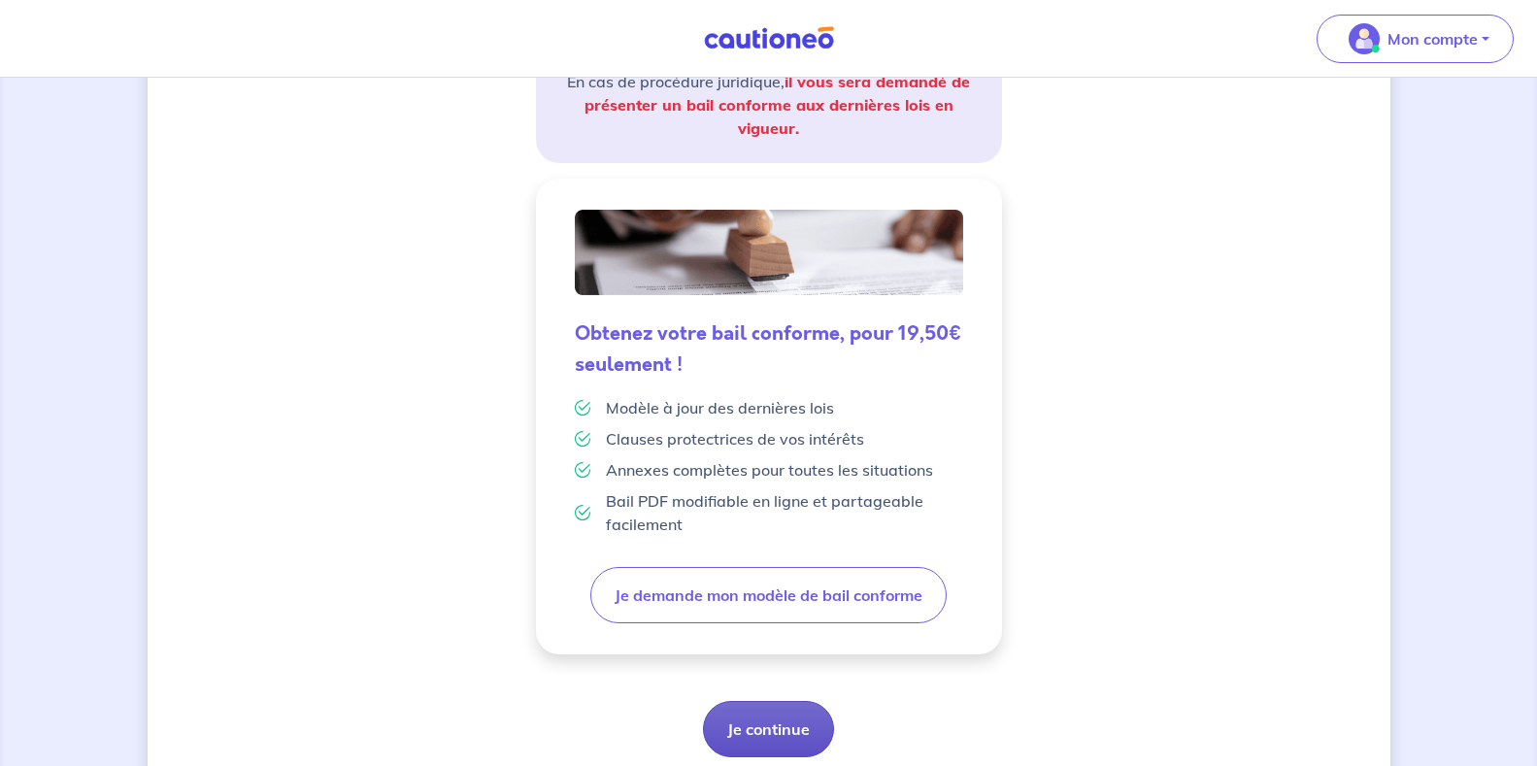
click at [772, 719] on button "Je continue" at bounding box center [768, 729] width 131 height 56
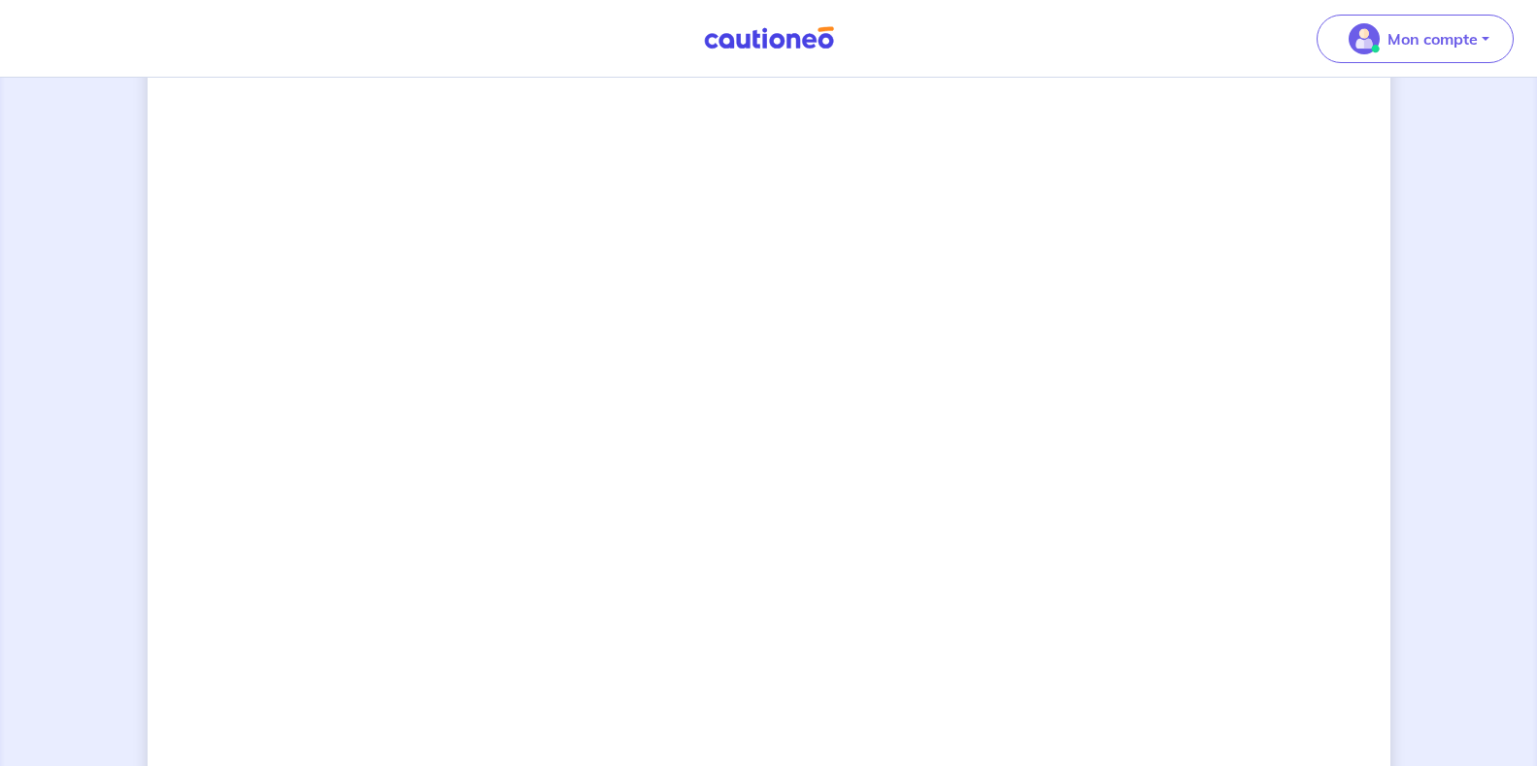
scroll to position [1568, 0]
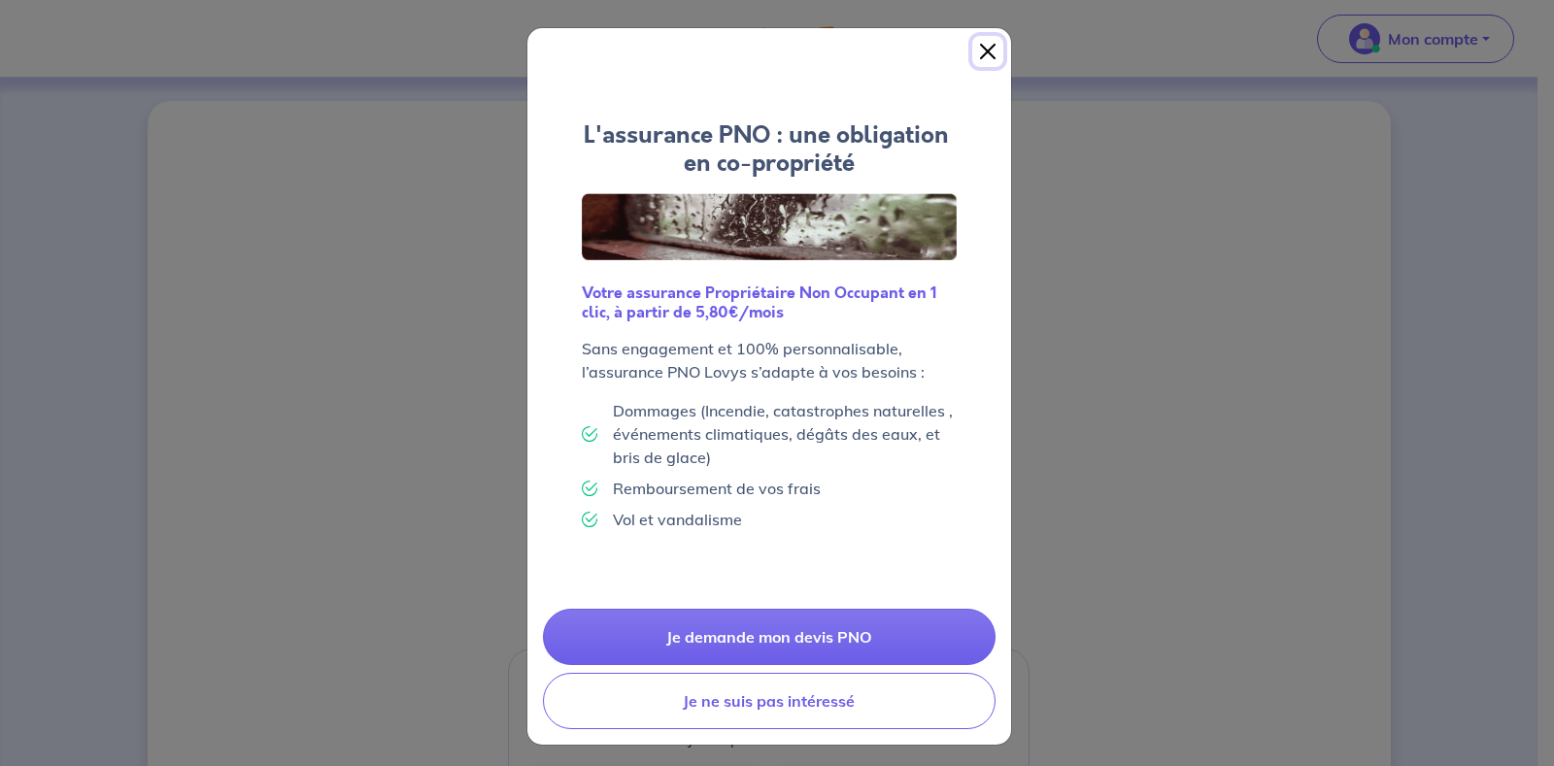
click at [979, 50] on button "Close" at bounding box center [987, 51] width 31 height 31
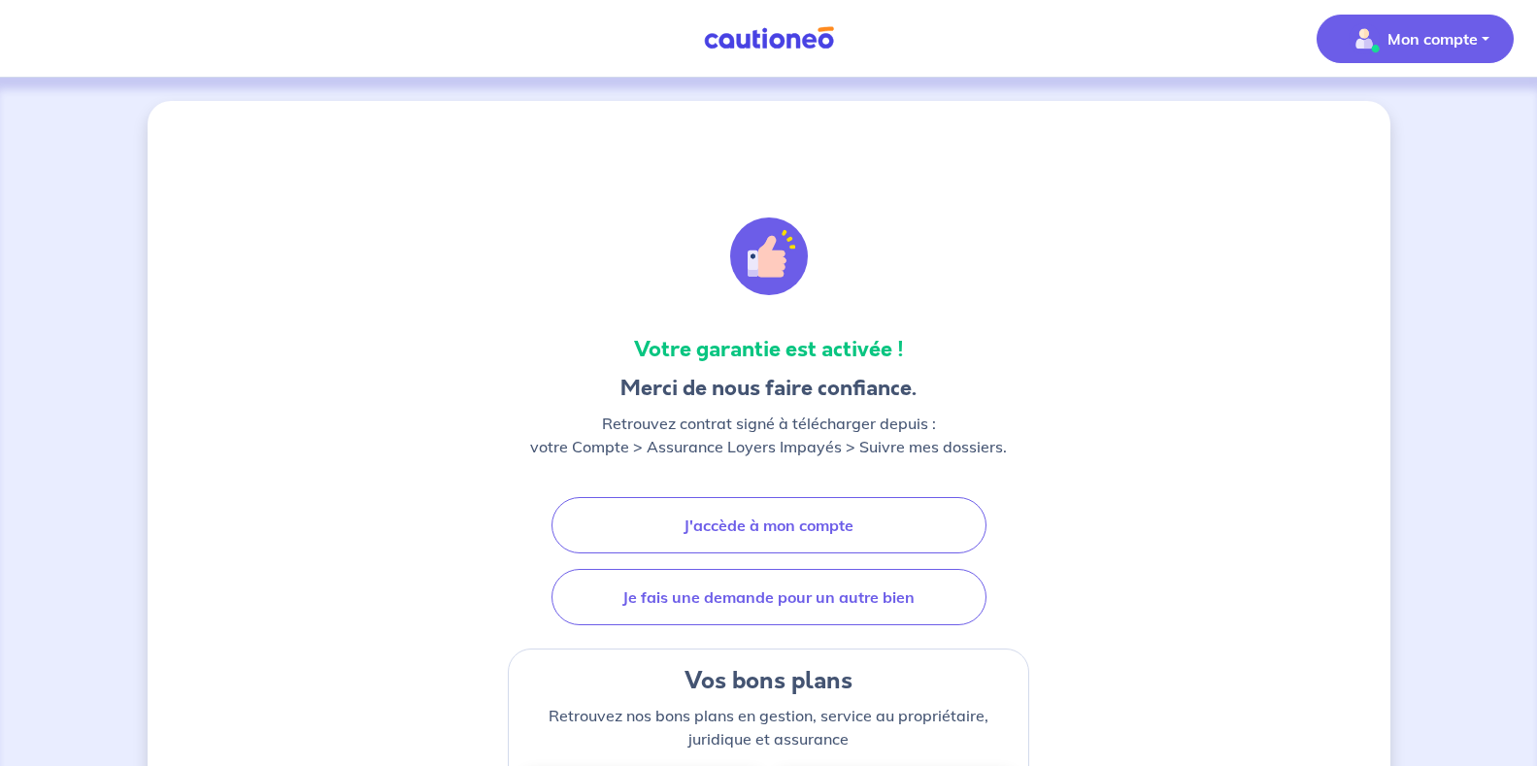
click at [1395, 44] on p "Mon compte" at bounding box center [1433, 38] width 90 height 23
click at [1360, 125] on link "Mes informations" at bounding box center [1396, 120] width 156 height 31
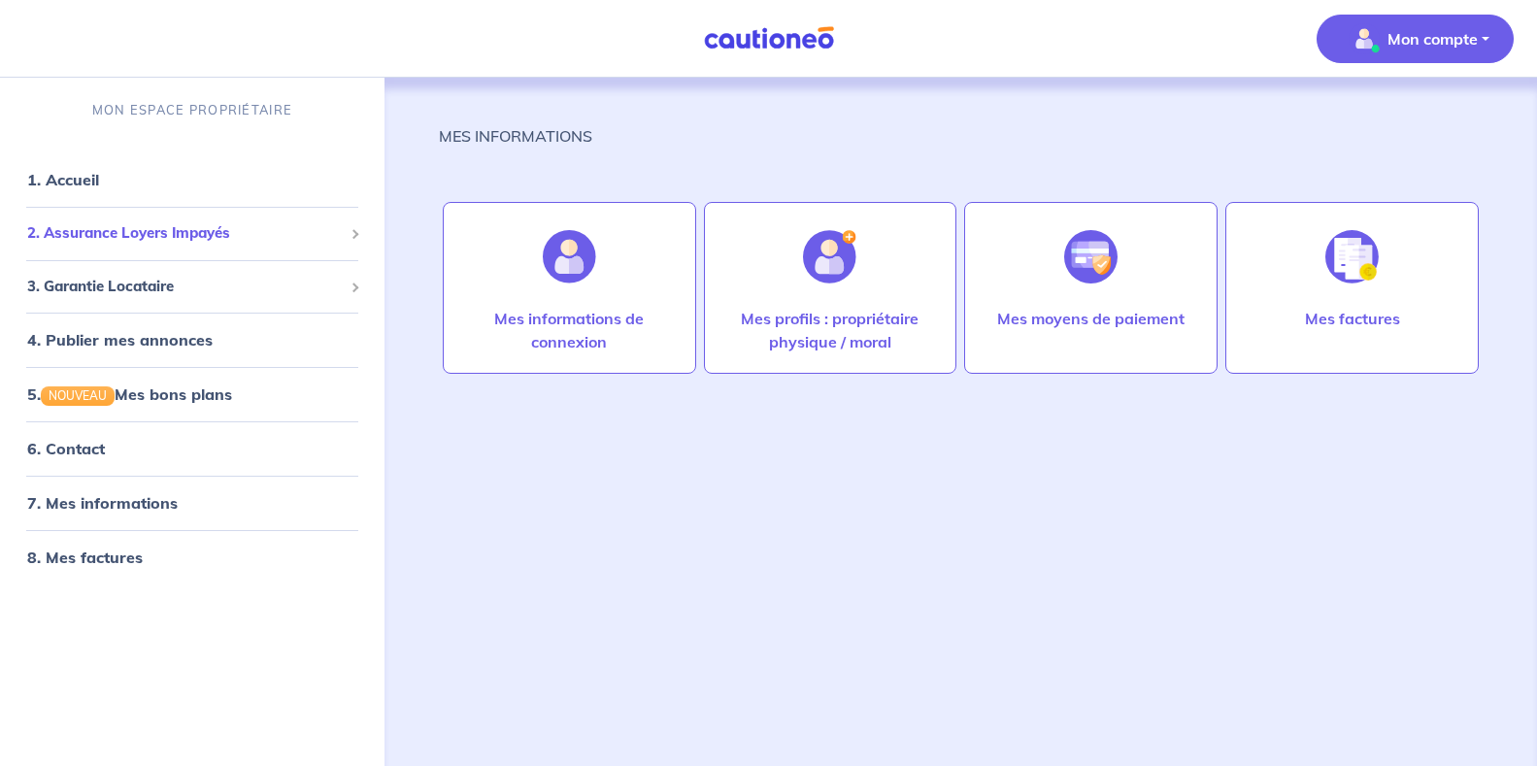
click at [290, 225] on span "2. Assurance Loyers Impayés" at bounding box center [185, 233] width 316 height 22
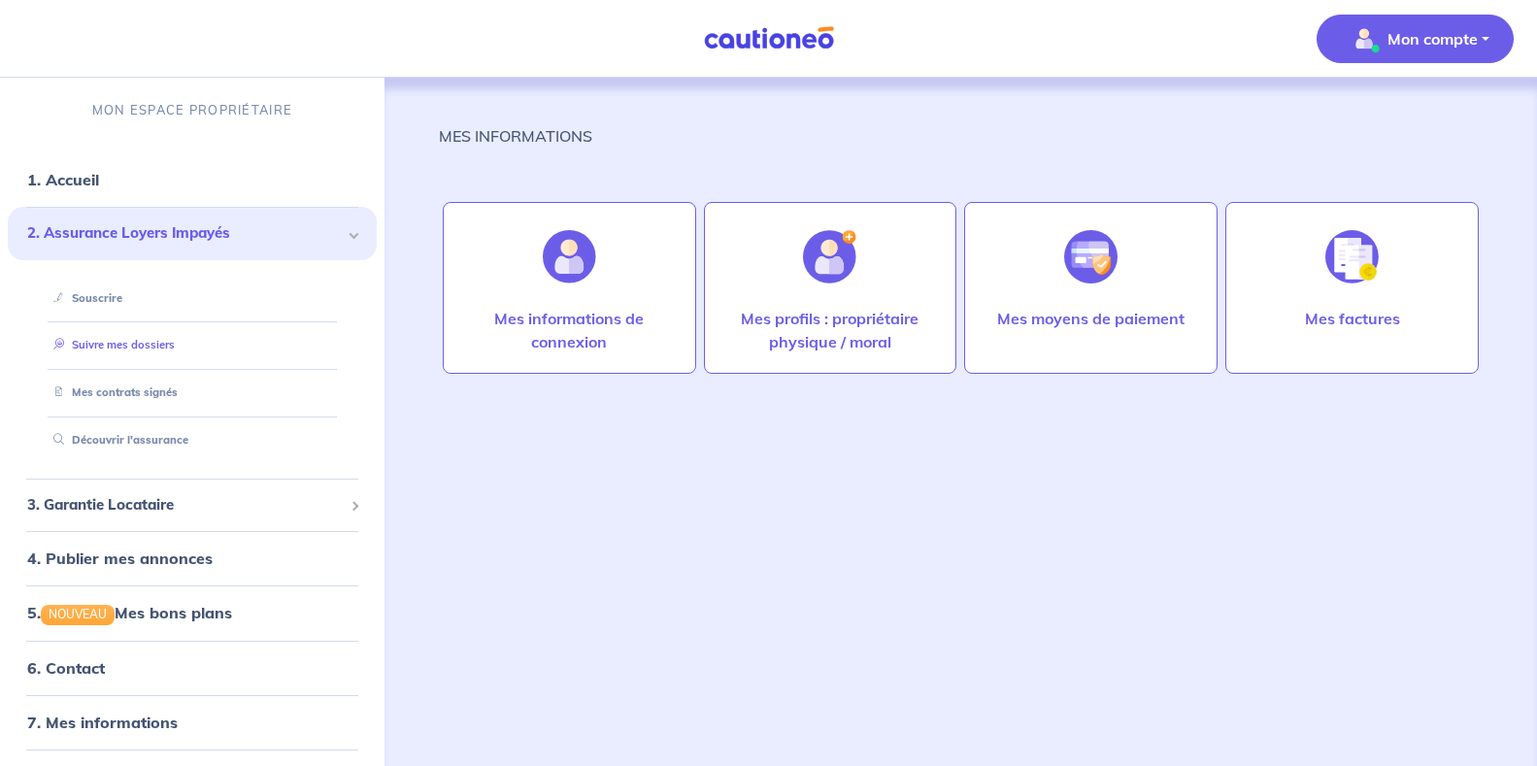
click at [175, 345] on link "Suivre mes dossiers" at bounding box center [110, 345] width 129 height 14
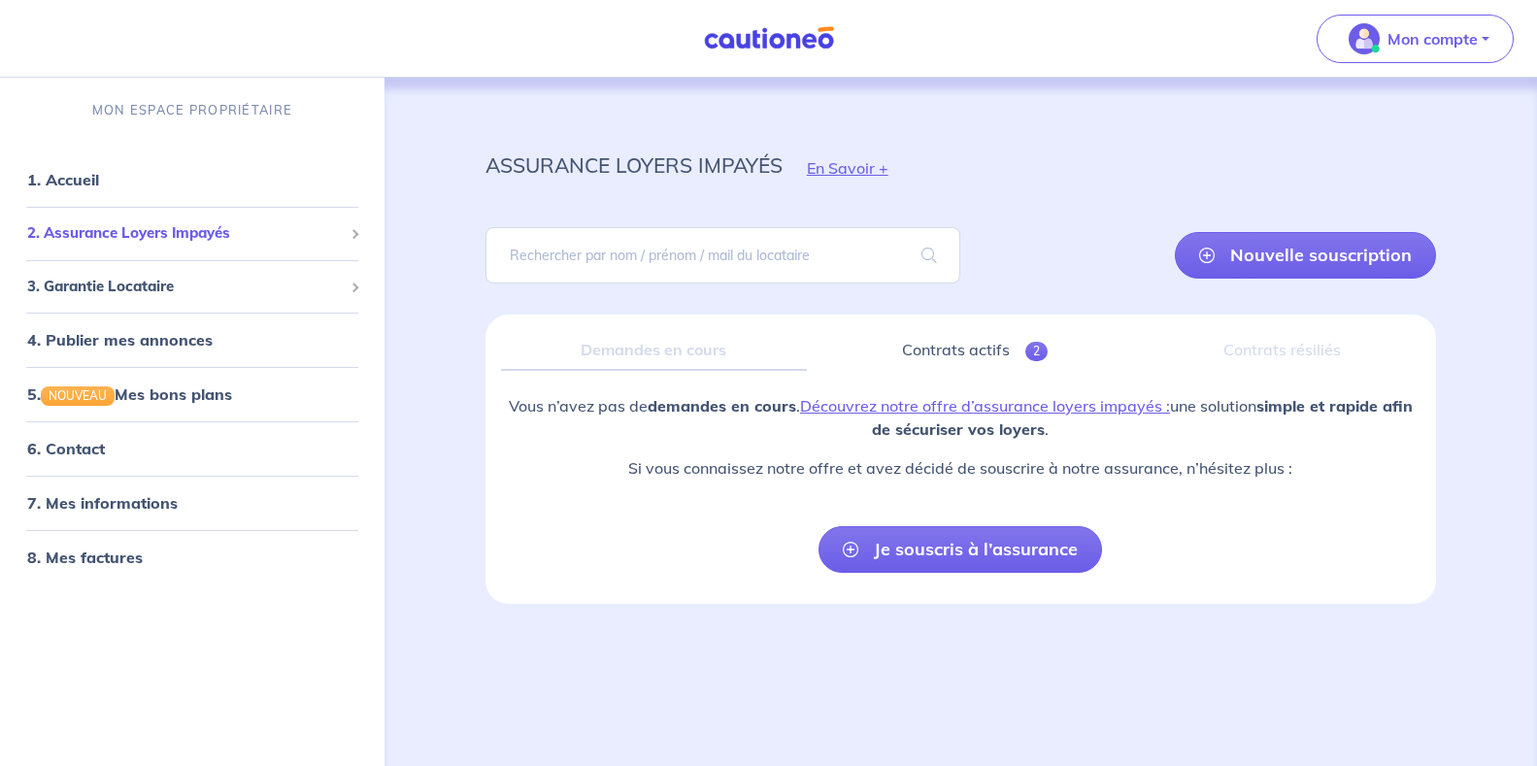
click at [303, 238] on span "2. Assurance Loyers Impayés" at bounding box center [185, 233] width 316 height 22
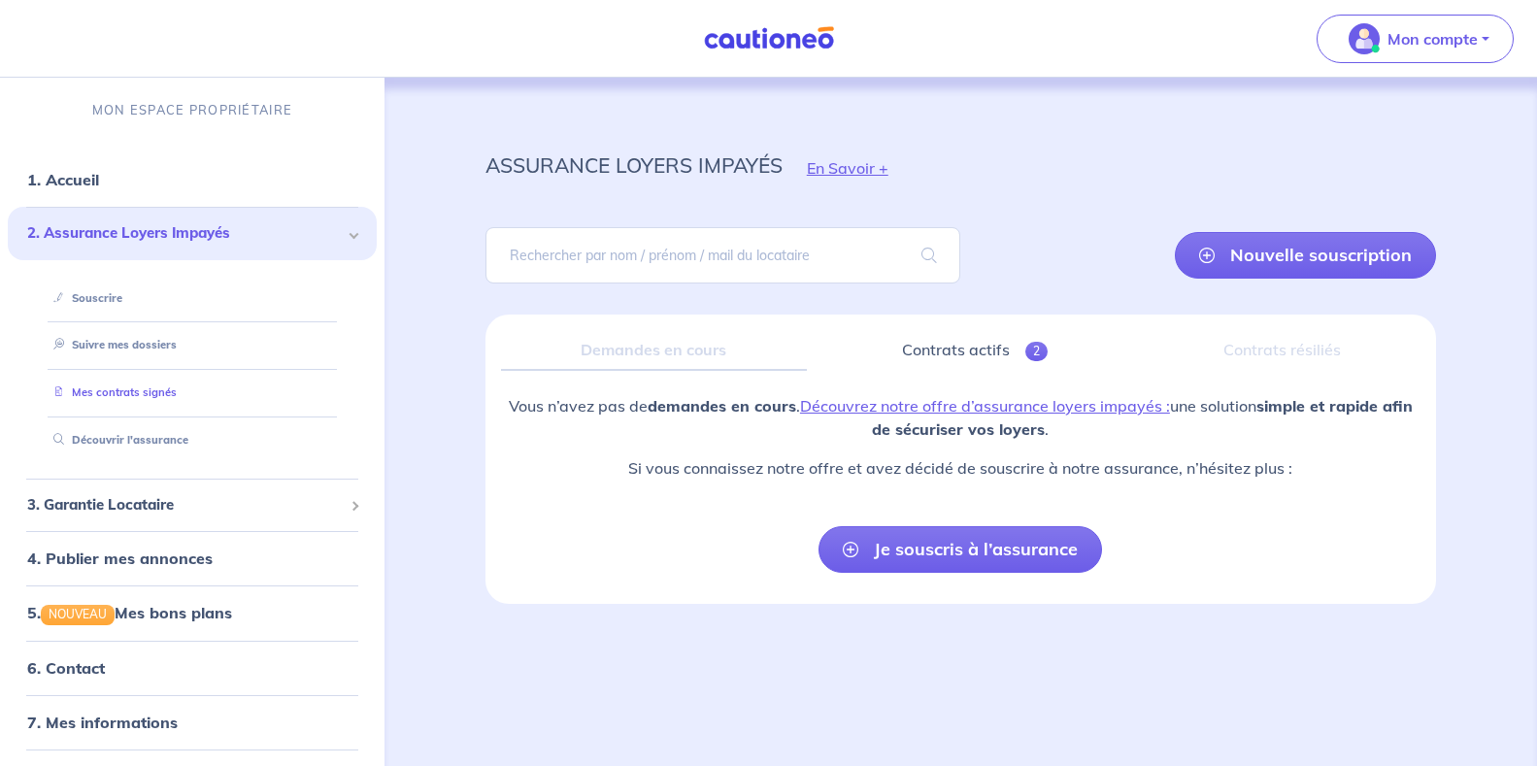
click at [145, 399] on link "Mes contrats signés" at bounding box center [111, 393] width 131 height 14
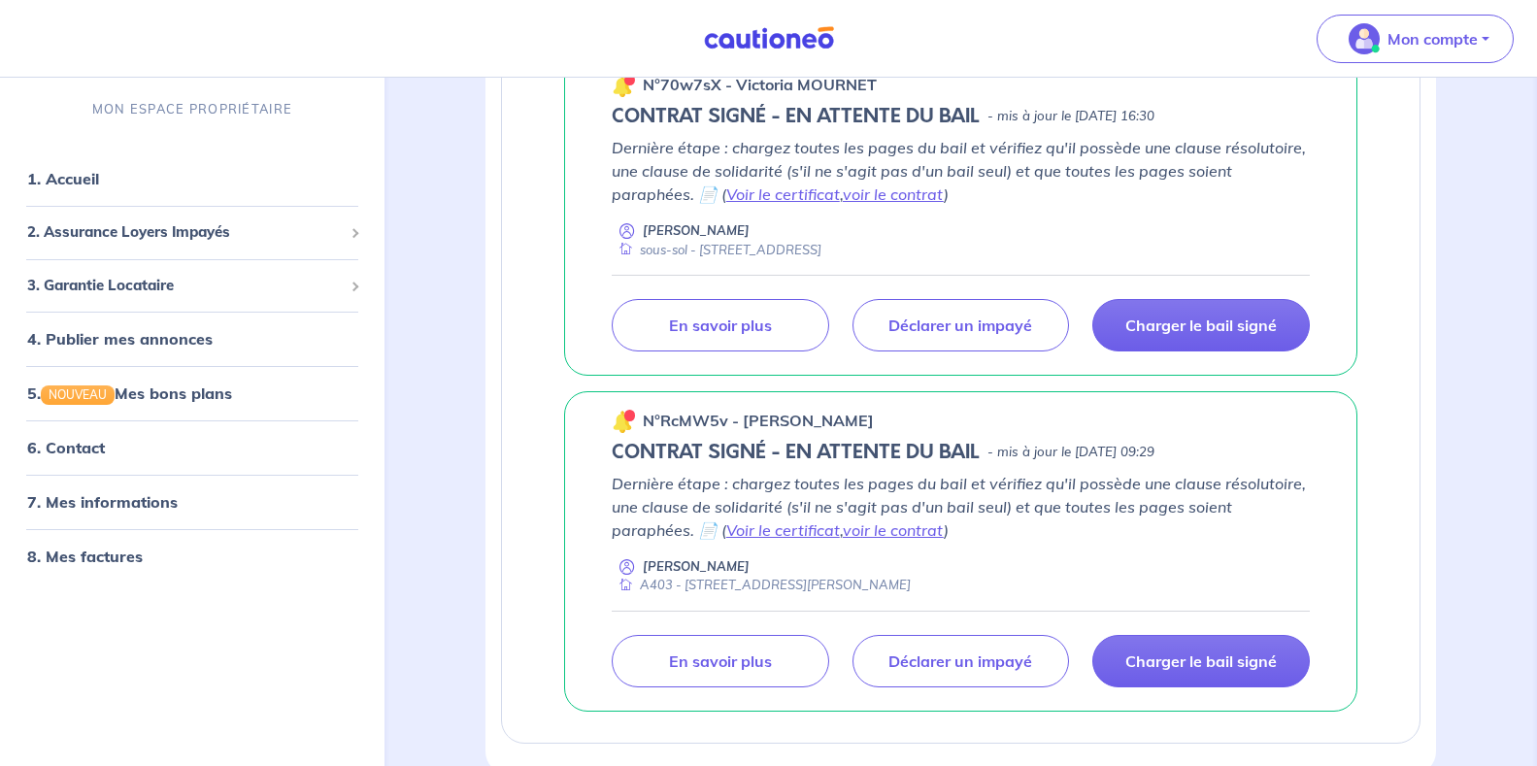
scroll to position [556, 0]
